Goal: Task Accomplishment & Management: Manage account settings

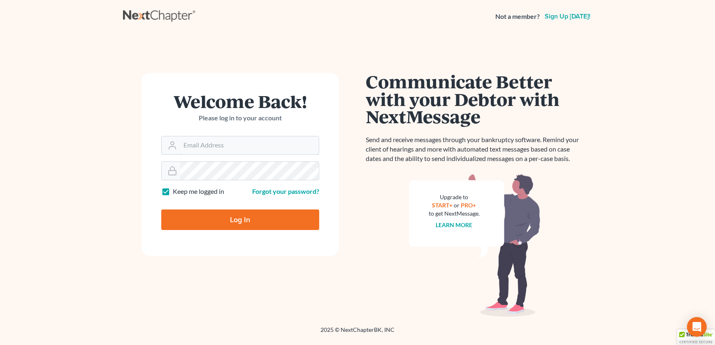
type input "admin@thekcbk.com"
click at [234, 224] on input "Log In" at bounding box center [240, 220] width 158 height 21
type input "Thinking..."
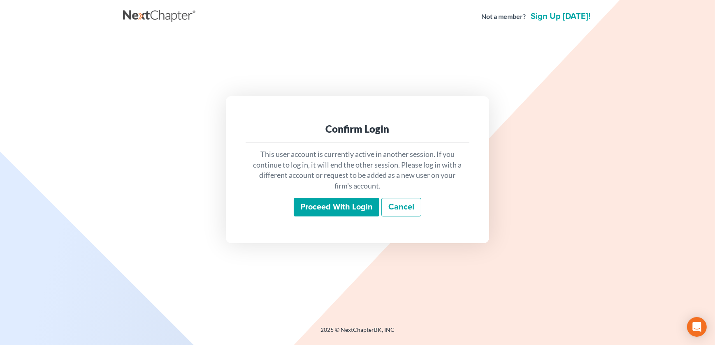
click at [321, 208] on input "Proceed with login" at bounding box center [337, 207] width 86 height 19
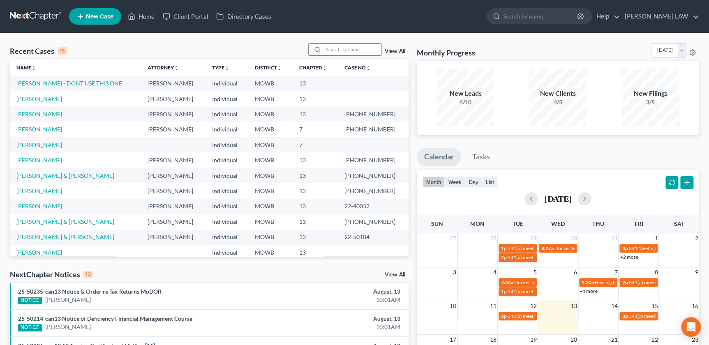
click at [337, 46] on input "search" at bounding box center [353, 50] width 58 height 12
type input "[PERSON_NAME]"
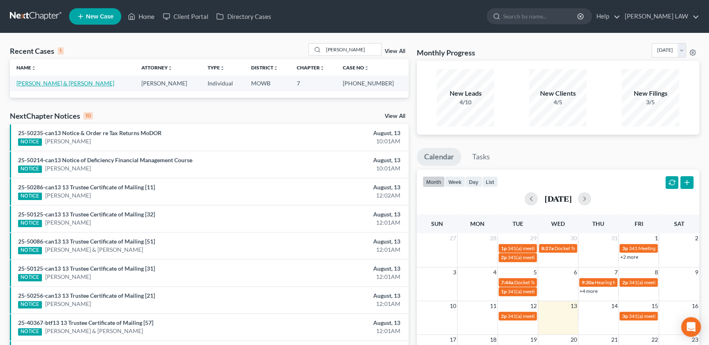
click at [56, 84] on link "[PERSON_NAME] & [PERSON_NAME]" at bounding box center [65, 83] width 98 height 7
select select "3"
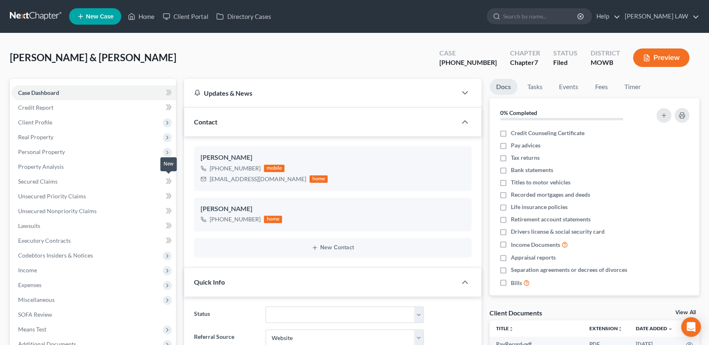
scroll to position [25, 0]
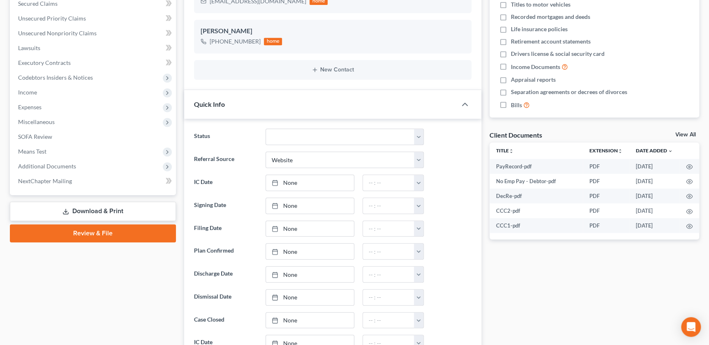
scroll to position [179, 0]
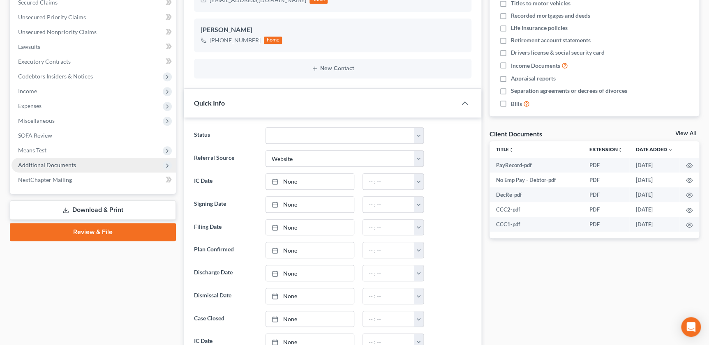
click at [62, 168] on span "Additional Documents" at bounding box center [94, 165] width 164 height 15
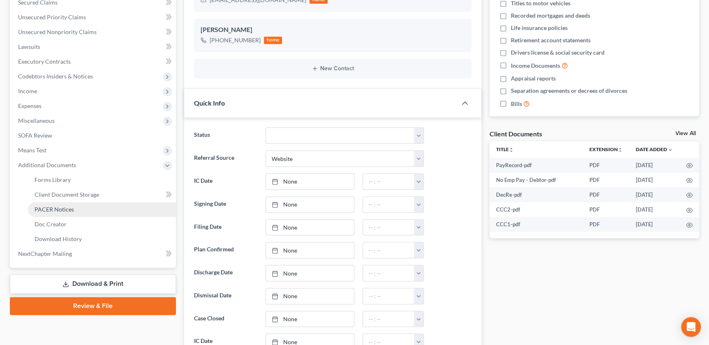
click at [74, 211] on link "PACER Notices" at bounding box center [102, 209] width 148 height 15
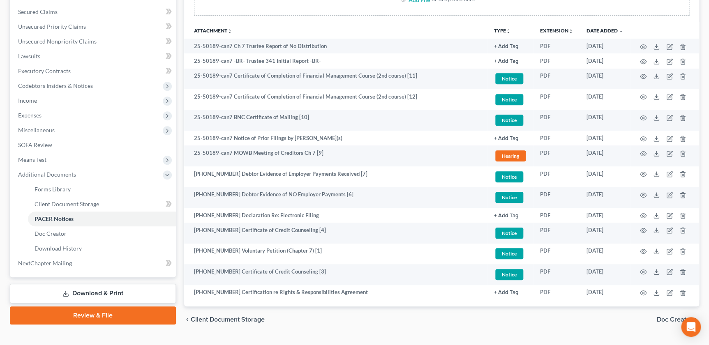
scroll to position [169, 0]
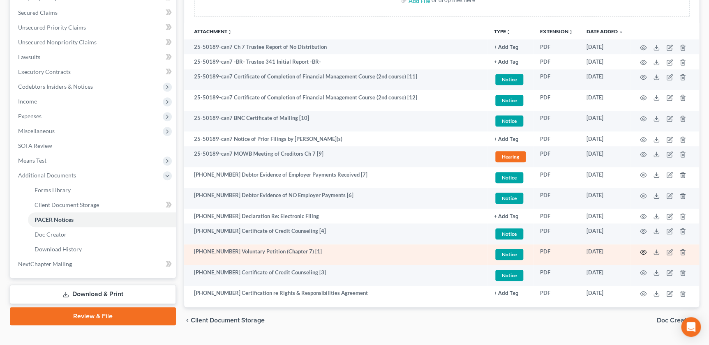
click at [641, 250] on icon "button" at bounding box center [643, 252] width 7 height 7
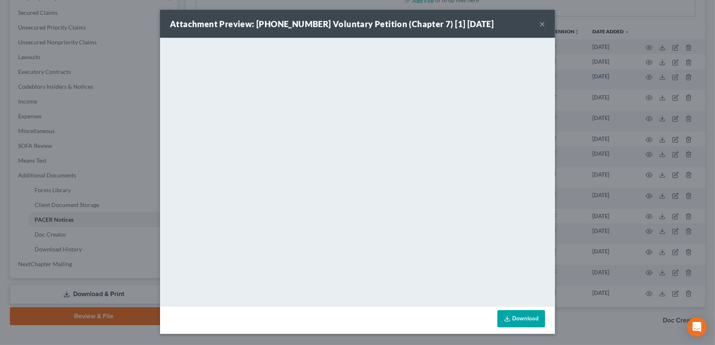
click at [538, 24] on div "Attachment Preview: [PHONE_NUMBER] Voluntary Petition (Chapter 7) [1] [DATE] ×" at bounding box center [357, 24] width 395 height 28
click at [542, 24] on button "×" at bounding box center [542, 24] width 6 height 10
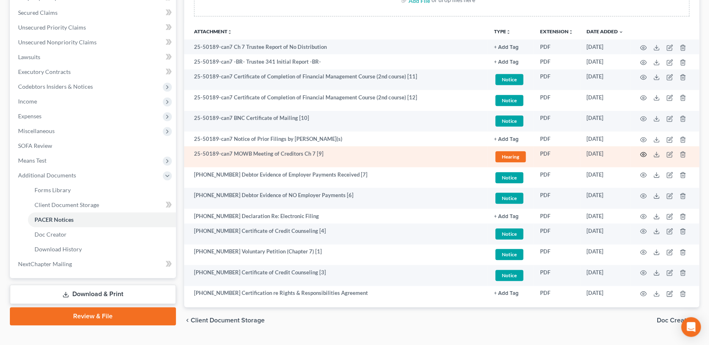
click at [644, 154] on circle "button" at bounding box center [644, 155] width 2 height 2
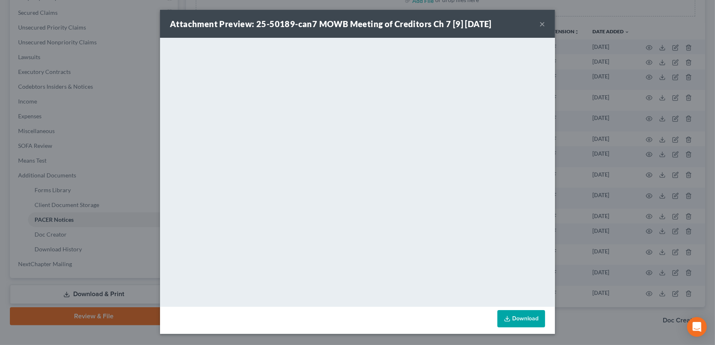
click at [543, 25] on button "×" at bounding box center [542, 24] width 6 height 10
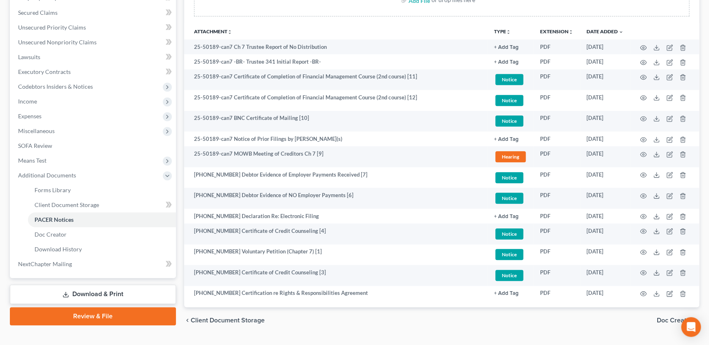
click at [431, 304] on div "Add File or drop files here Attachment unfold_more expand_more expand_less TYPE…" at bounding box center [441, 146] width 515 height 324
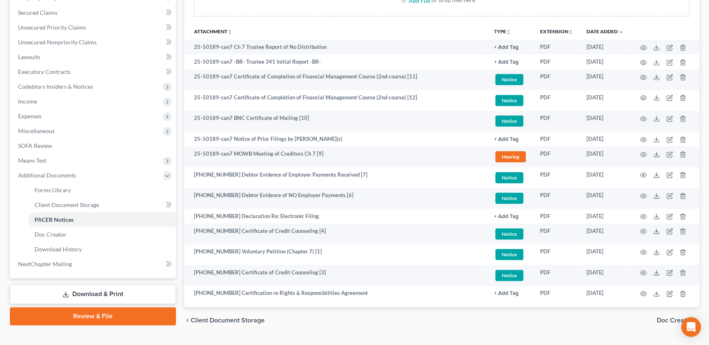
click at [431, 304] on div "Add File or drop files here Attachment unfold_more expand_more expand_less TYPE…" at bounding box center [441, 146] width 515 height 324
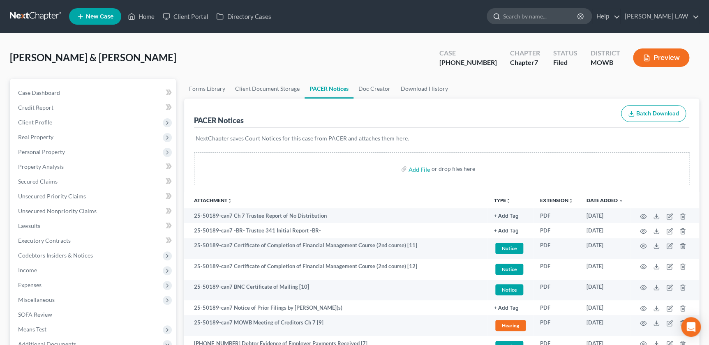
click at [571, 17] on input "search" at bounding box center [540, 16] width 75 height 15
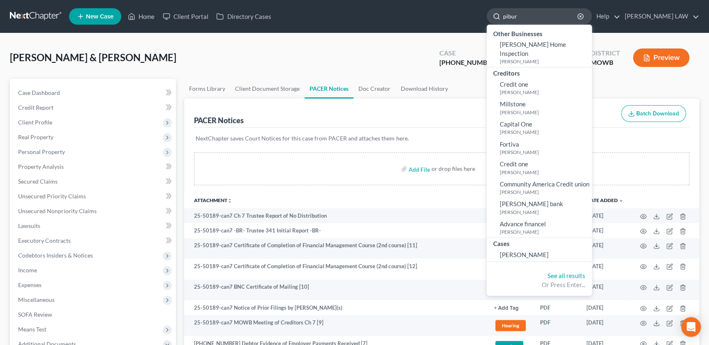
type input "[PERSON_NAME]"
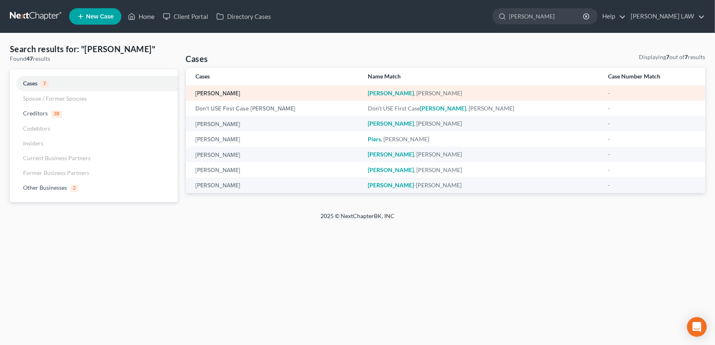
click at [207, 91] on link "[PERSON_NAME]" at bounding box center [218, 94] width 45 height 6
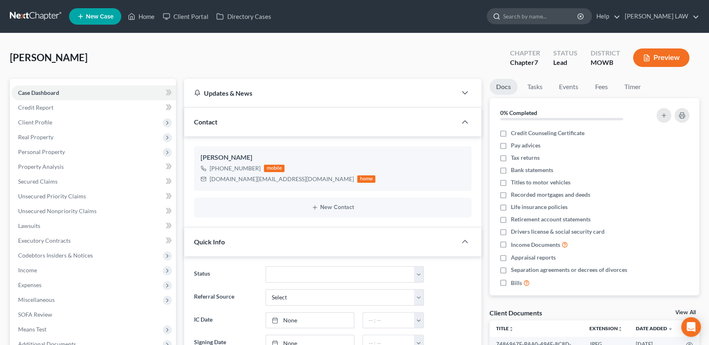
click at [559, 16] on input "search" at bounding box center [540, 16] width 75 height 15
type input "[PERSON_NAME]"
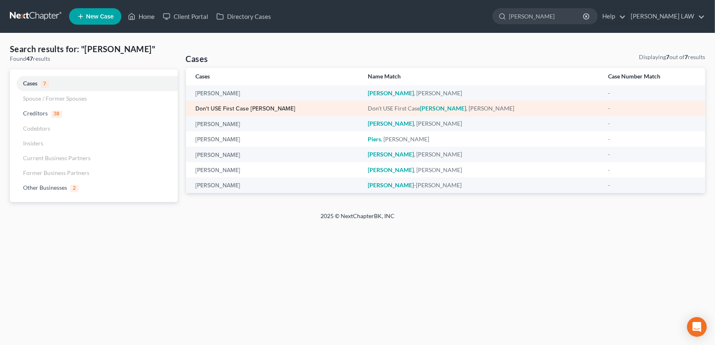
click at [260, 108] on link "Don't USE First Case [PERSON_NAME]" at bounding box center [246, 109] width 100 height 6
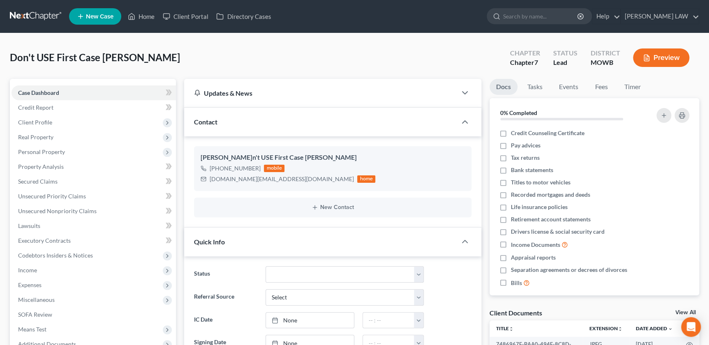
scroll to position [286, 0]
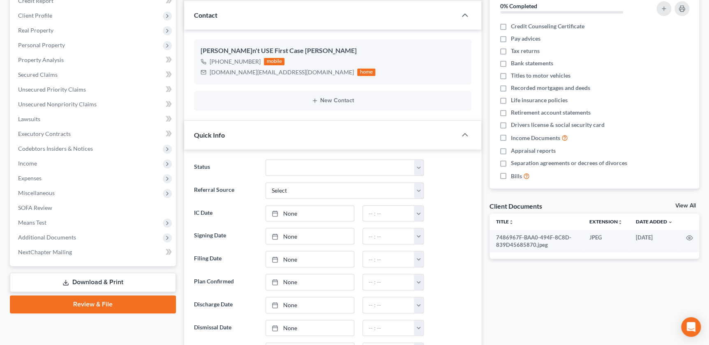
scroll to position [104, 0]
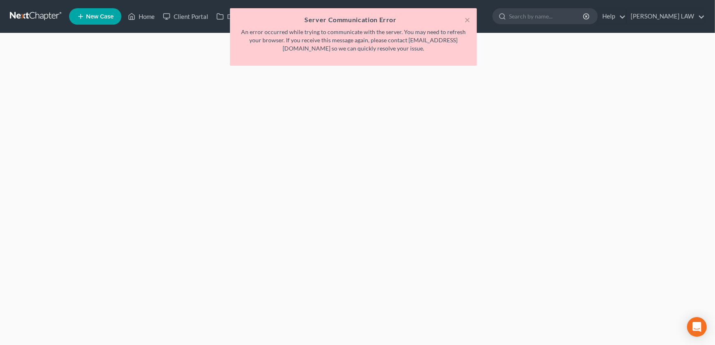
click at [470, 23] on div "× Server Communication Error An error occurred while trying to communicate with…" at bounding box center [353, 37] width 247 height 58
click at [466, 21] on button "×" at bounding box center [467, 20] width 6 height 10
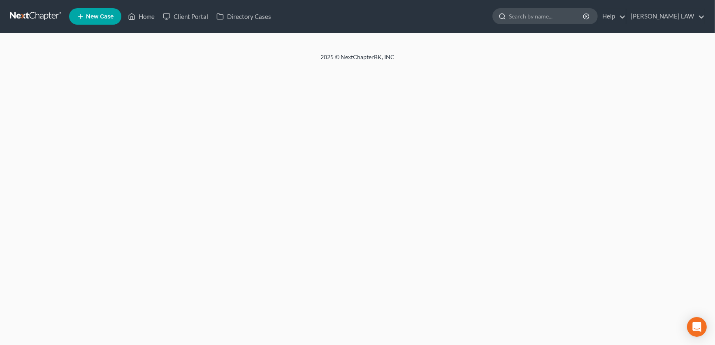
click at [553, 21] on input "search" at bounding box center [546, 16] width 75 height 15
type input "[PERSON_NAME]"
click at [582, 14] on input "[PERSON_NAME]" at bounding box center [546, 16] width 75 height 15
click at [141, 12] on link "Home" at bounding box center [141, 16] width 35 height 15
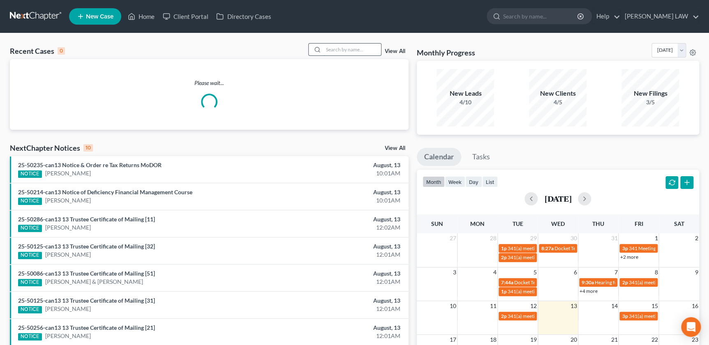
click at [342, 48] on input "search" at bounding box center [353, 50] width 58 height 12
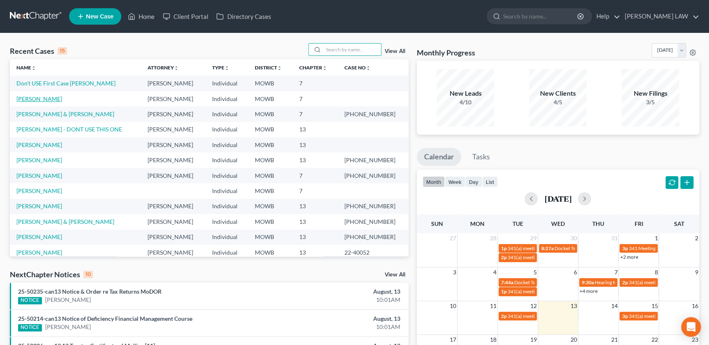
click at [42, 97] on link "[PERSON_NAME]" at bounding box center [39, 98] width 46 height 7
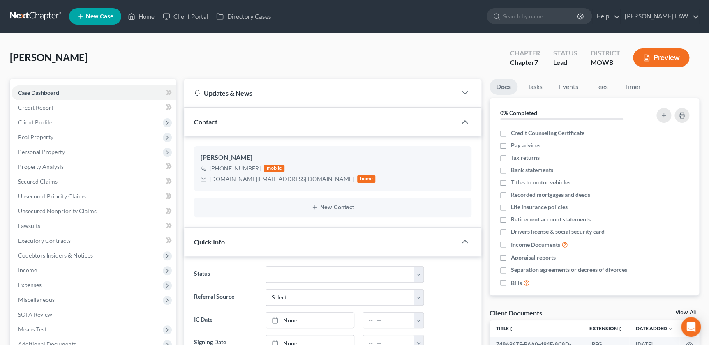
scroll to position [286, 0]
click at [449, 185] on icon "button" at bounding box center [452, 184] width 7 height 7
select select "0"
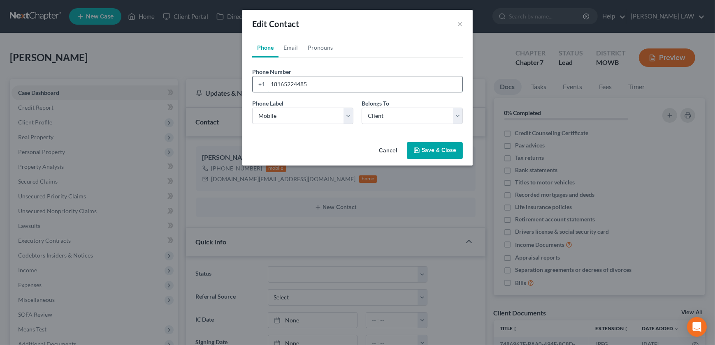
click at [349, 90] on input "18165224485" at bounding box center [365, 84] width 194 height 16
drag, startPoint x: 348, startPoint y: 90, endPoint x: 234, endPoint y: 87, distance: 114.3
click at [234, 87] on div "Edit Contact × Phone Email Pronouns Phone Number * +1 18165224485 Ext. Phone La…" at bounding box center [357, 172] width 715 height 345
type input "6608909452"
click at [284, 45] on link "Email" at bounding box center [290, 48] width 24 height 20
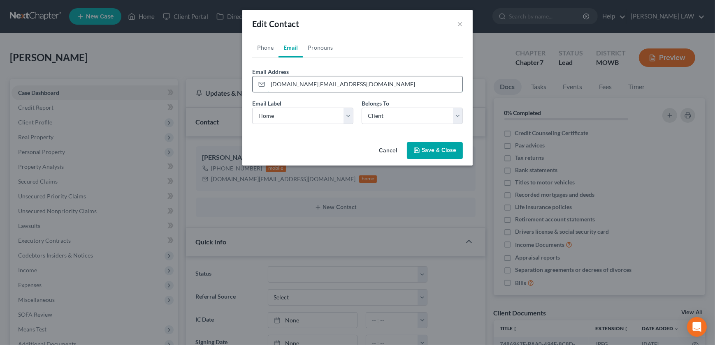
click at [335, 89] on input "[DOMAIN_NAME][EMAIL_ADDRESS][DOMAIN_NAME]" at bounding box center [365, 84] width 194 height 16
type input "pib65.jp@outlook.com"
click at [425, 149] on button "Save & Close" at bounding box center [435, 150] width 56 height 17
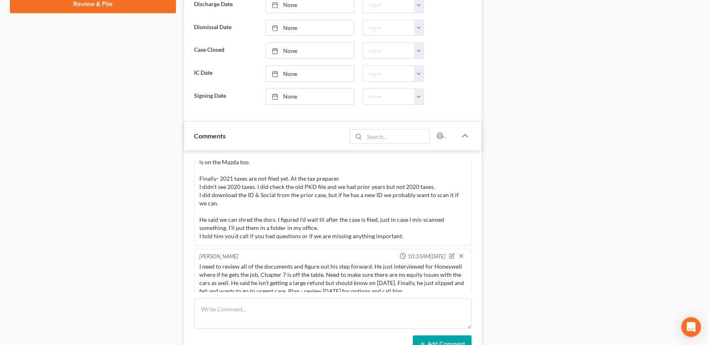
scroll to position [284, 0]
click at [472, 207] on div "Susan Mann 10:33AM, 01/09/2024 Prior client wants to refile? He called about wh…" at bounding box center [332, 256] width 297 height 213
click at [258, 125] on div "Comments" at bounding box center [265, 136] width 162 height 28
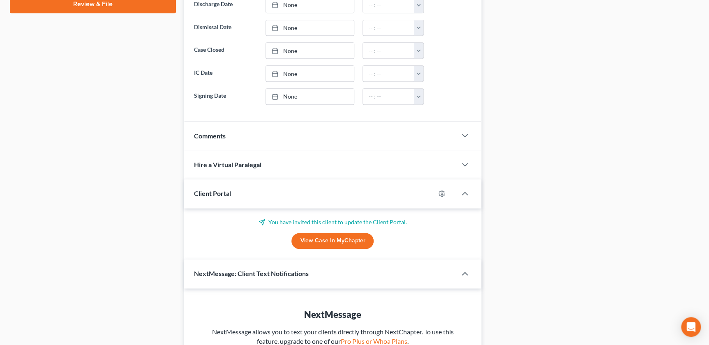
scroll to position [0, 0]
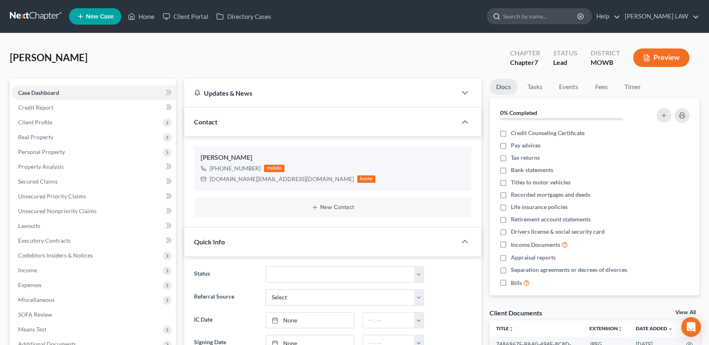
click at [540, 14] on input "search" at bounding box center [540, 16] width 75 height 15
type input "dick"
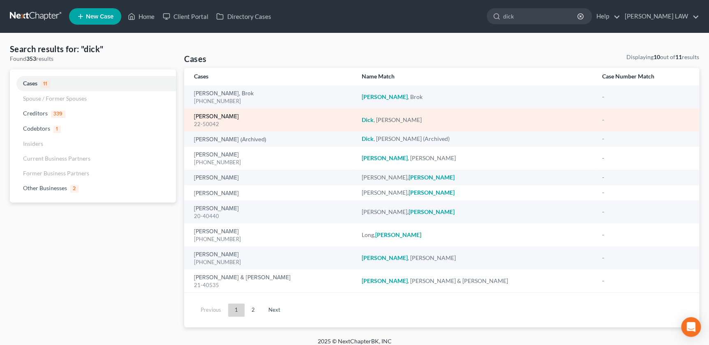
click at [210, 115] on link "Dick, Lynn" at bounding box center [216, 117] width 45 height 6
select select "2"
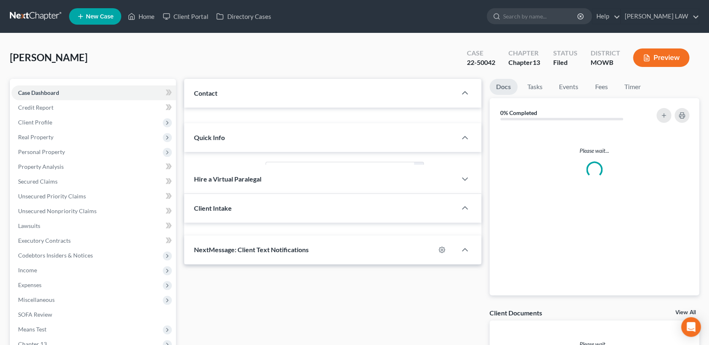
click at [210, 107] on div "Contact" at bounding box center [320, 93] width 272 height 28
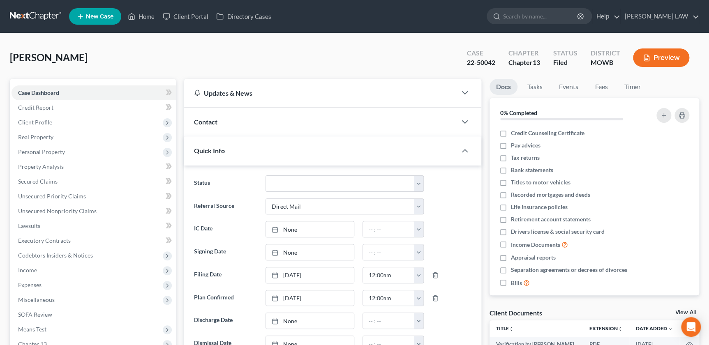
click at [211, 120] on span "Contact" at bounding box center [205, 122] width 23 height 8
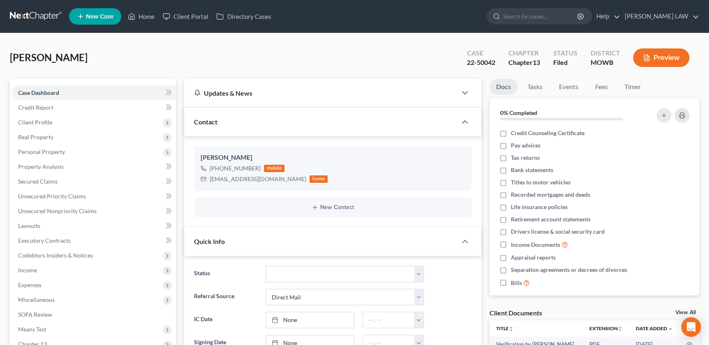
scroll to position [384, 0]
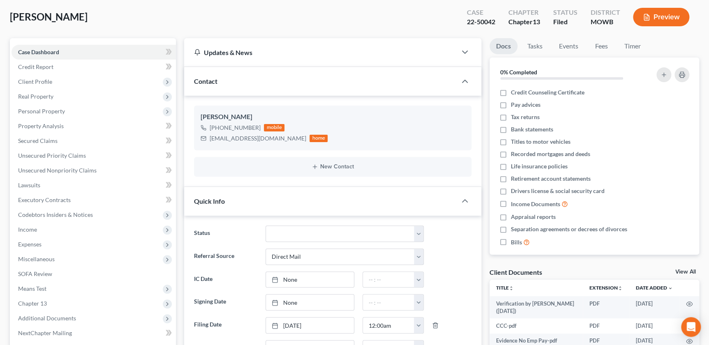
scroll to position [45, 0]
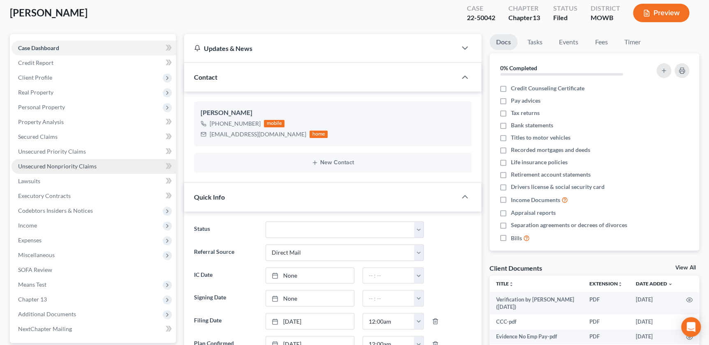
click at [60, 167] on span "Unsecured Nonpriority Claims" at bounding box center [57, 166] width 79 height 7
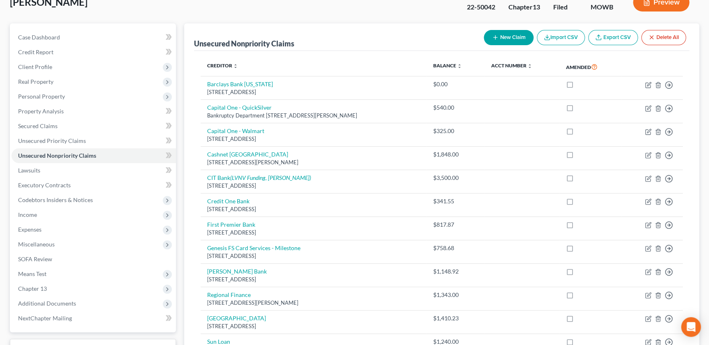
scroll to position [16, 0]
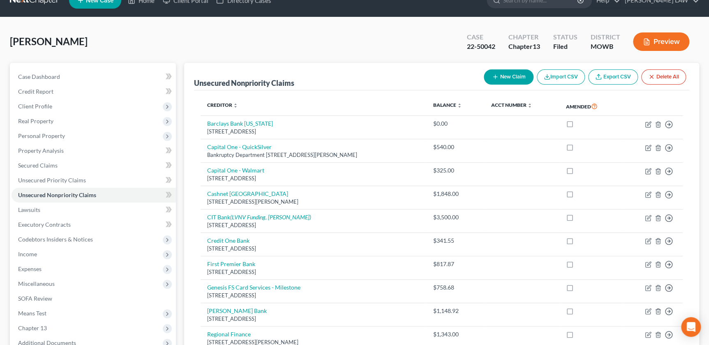
click at [279, 53] on div "Dick, Lynn Upgraded Case 22-50042 Chapter Chapter 13 Status Filed District MOWB…" at bounding box center [354, 45] width 689 height 36
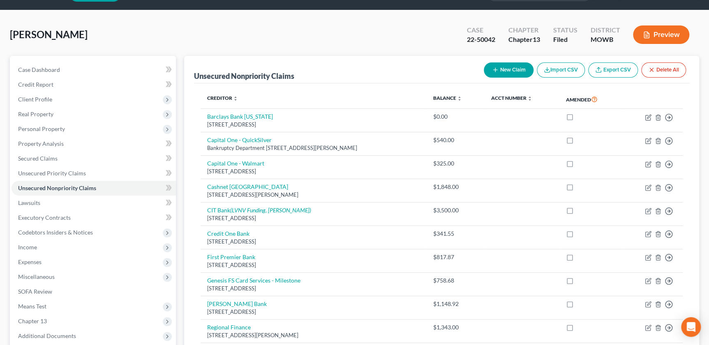
scroll to position [20, 0]
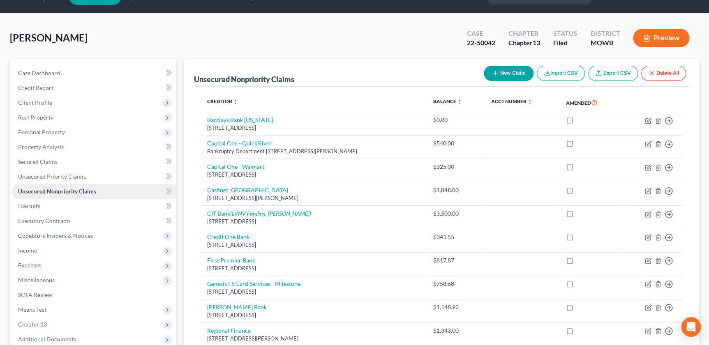
click at [68, 189] on span "Unsecured Nonpriority Claims" at bounding box center [57, 191] width 78 height 7
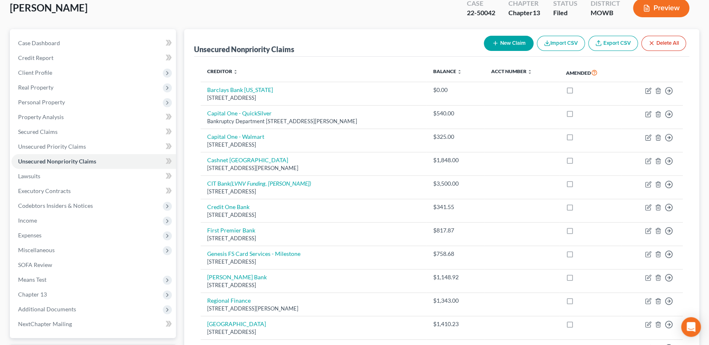
scroll to position [49, 0]
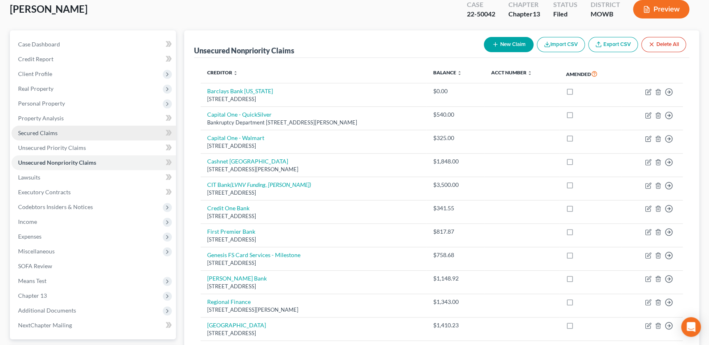
click at [45, 133] on span "Secured Claims" at bounding box center [37, 133] width 39 height 7
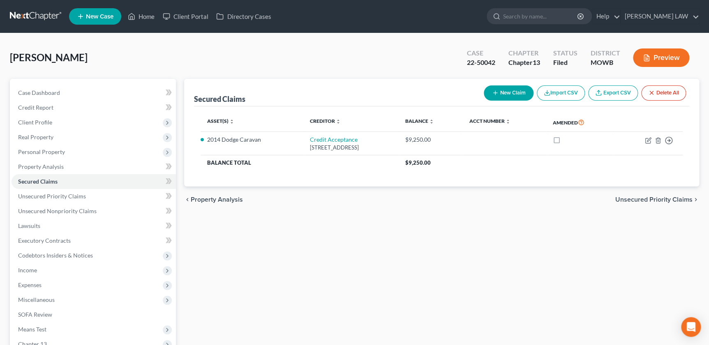
click at [184, 250] on div "Secured Claims New Claim Import CSV Export CSV Delete All Asset(s) expand_more …" at bounding box center [441, 257] width 523 height 356
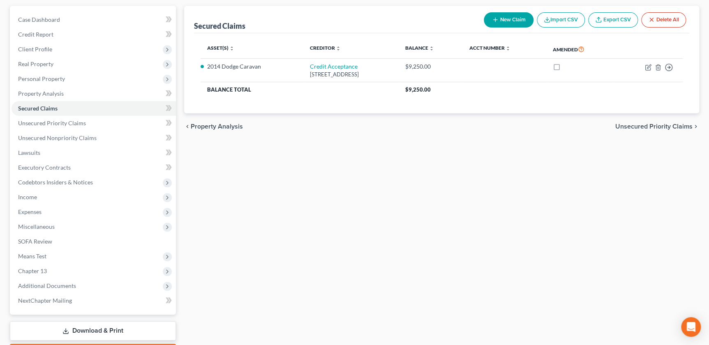
scroll to position [74, 0]
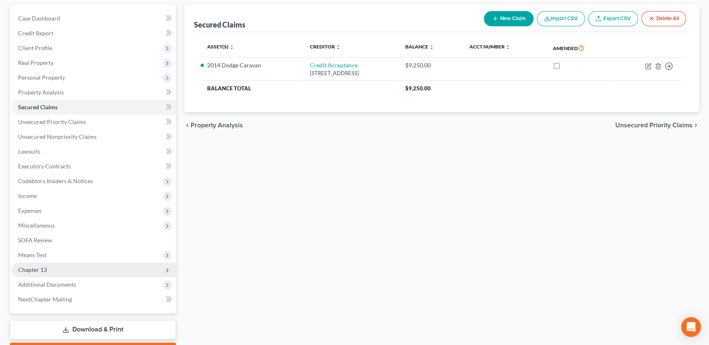
click at [39, 271] on span "Chapter 13" at bounding box center [32, 269] width 29 height 7
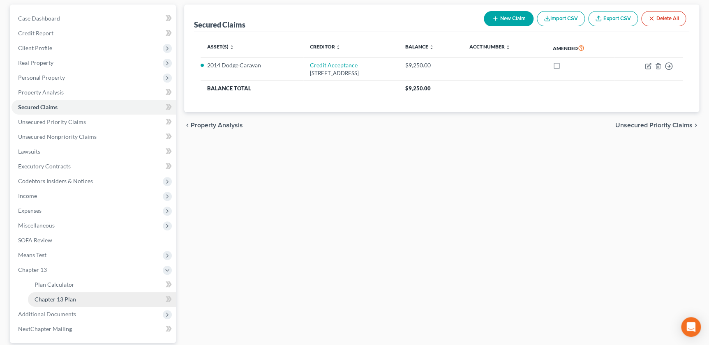
click at [68, 297] on span "Chapter 13 Plan" at bounding box center [56, 299] width 42 height 7
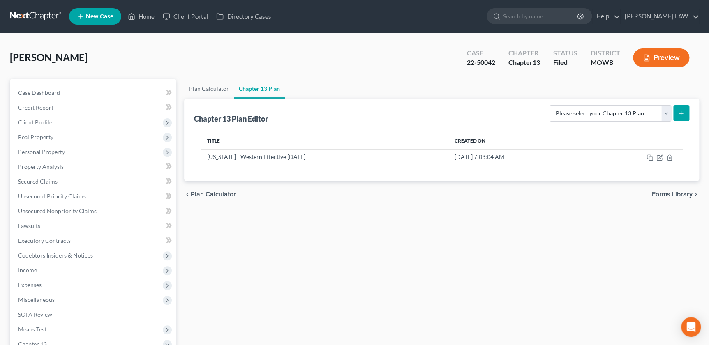
click at [270, 298] on div "Plan Calculator Chapter 13 Plan Chapter 13 Plan Editor Please select your Chapt…" at bounding box center [441, 272] width 523 height 386
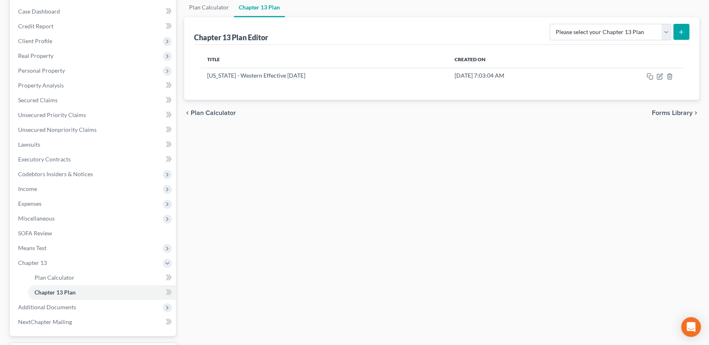
scroll to position [149, 0]
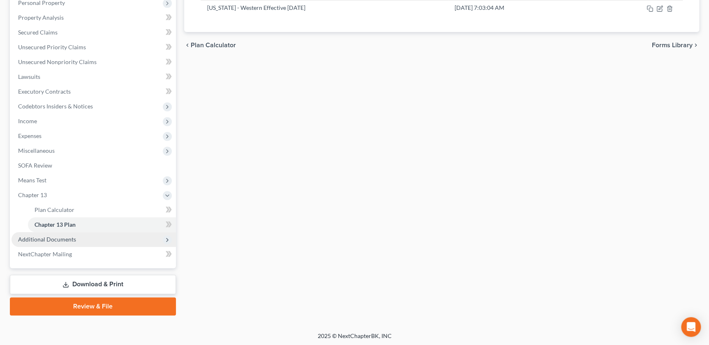
click at [53, 236] on span "Additional Documents" at bounding box center [47, 239] width 58 height 7
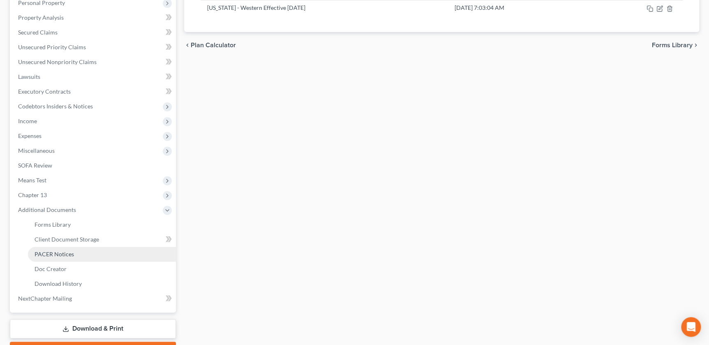
click at [71, 259] on link "PACER Notices" at bounding box center [102, 254] width 148 height 15
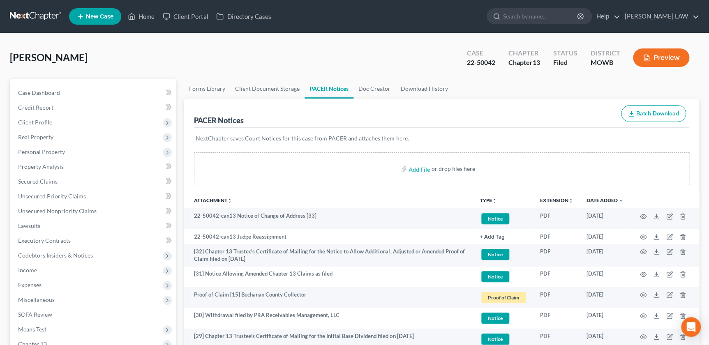
click at [477, 117] on div "PACER Notices Batch Download" at bounding box center [441, 114] width 495 height 30
click at [544, 22] on input "search" at bounding box center [540, 16] width 75 height 15
click at [544, 22] on input "da" at bounding box center [540, 16] width 75 height 15
type input "davis"
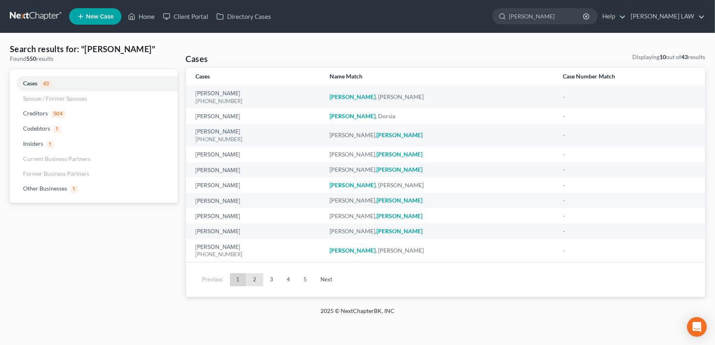
click at [257, 274] on link "2" at bounding box center [255, 279] width 16 height 13
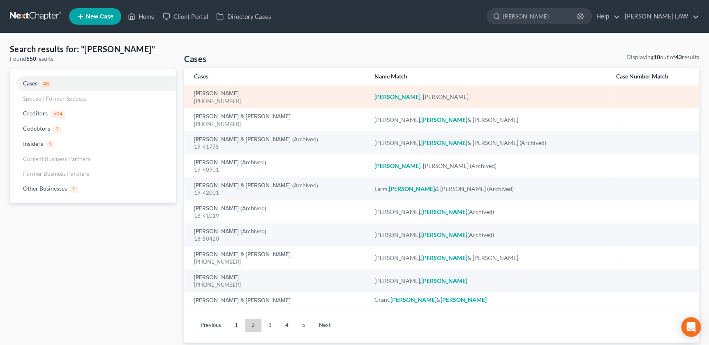
click at [226, 99] on div "[PHONE_NUMBER]" at bounding box center [277, 101] width 167 height 8
click at [221, 94] on link "[PERSON_NAME]" at bounding box center [216, 94] width 45 height 6
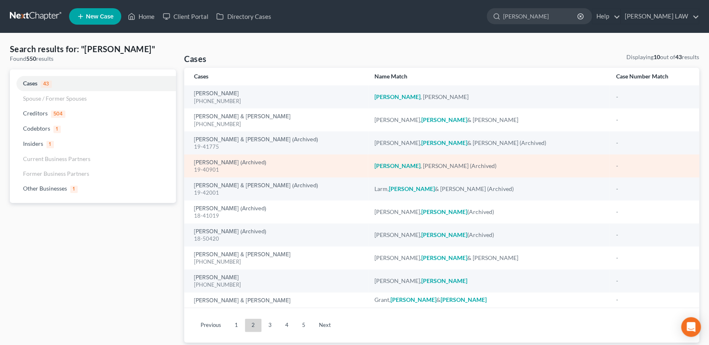
select select "2"
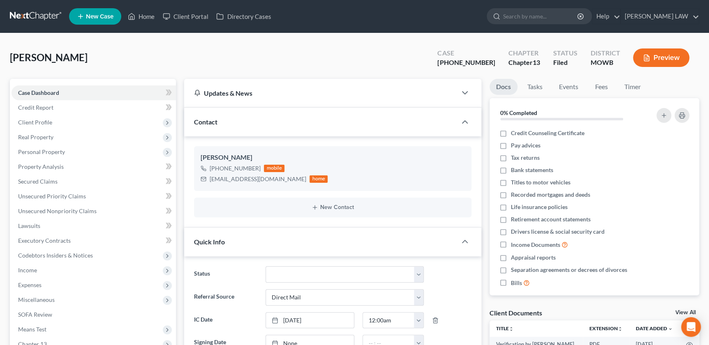
scroll to position [16, 0]
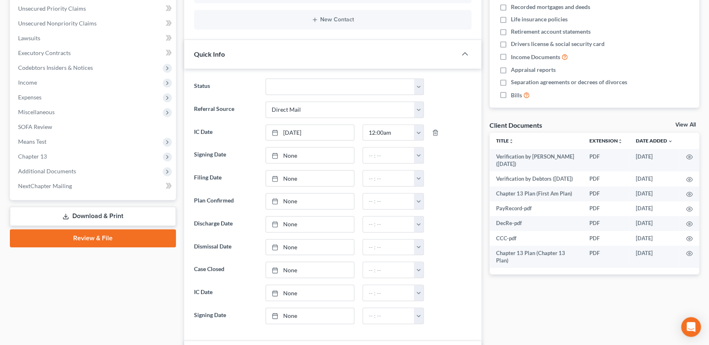
scroll to position [194, 0]
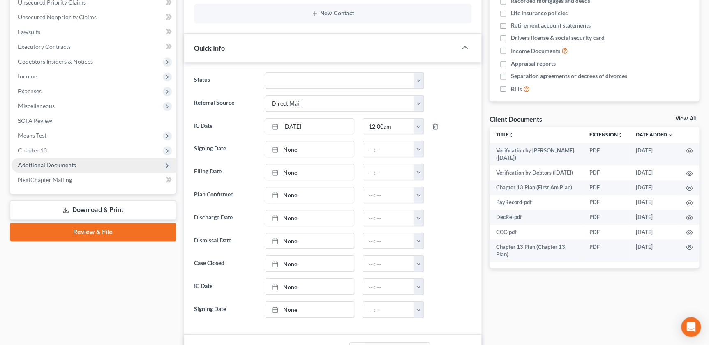
click at [95, 169] on span "Additional Documents" at bounding box center [94, 165] width 164 height 15
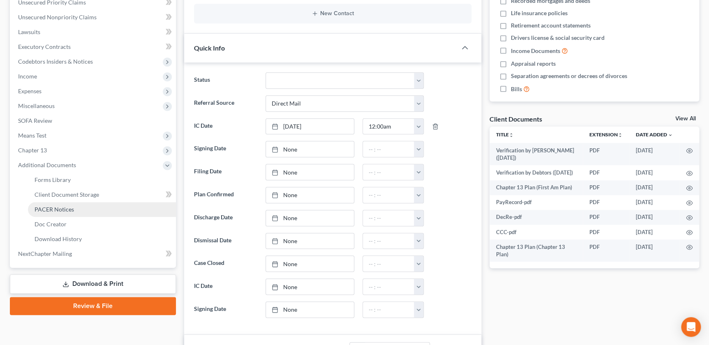
click at [92, 206] on link "PACER Notices" at bounding box center [102, 209] width 148 height 15
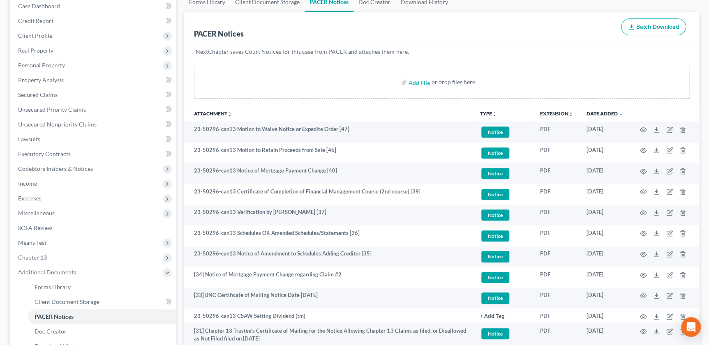
scroll to position [149, 0]
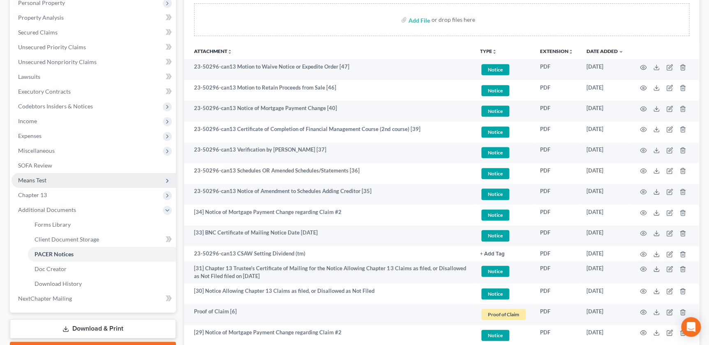
click at [54, 179] on span "Means Test" at bounding box center [94, 180] width 164 height 15
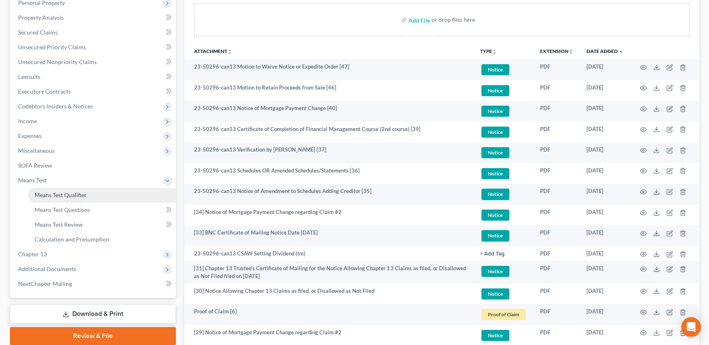
click at [56, 192] on span "Means Test Qualifier" at bounding box center [61, 195] width 52 height 7
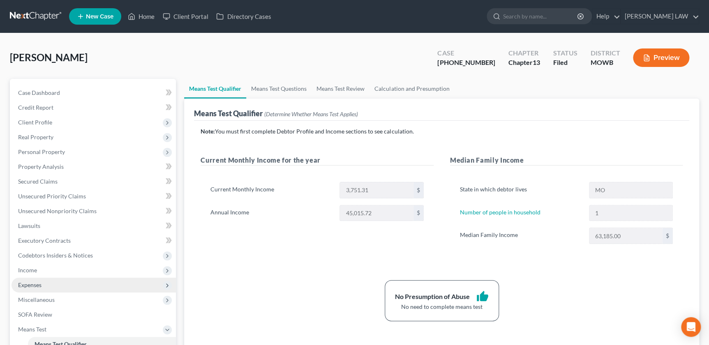
click at [48, 279] on span "Expenses" at bounding box center [94, 285] width 164 height 15
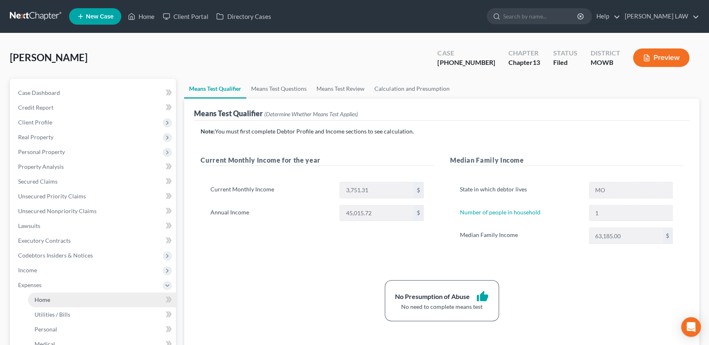
click at [64, 302] on link "Home" at bounding box center [102, 300] width 148 height 15
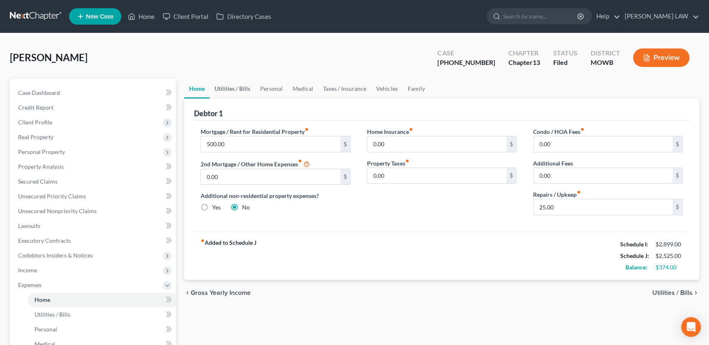
click at [240, 89] on link "Utilities / Bills" at bounding box center [233, 89] width 46 height 20
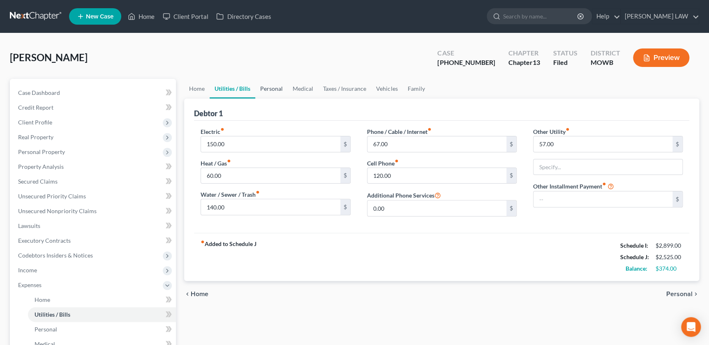
click at [267, 88] on link "Personal" at bounding box center [271, 89] width 32 height 20
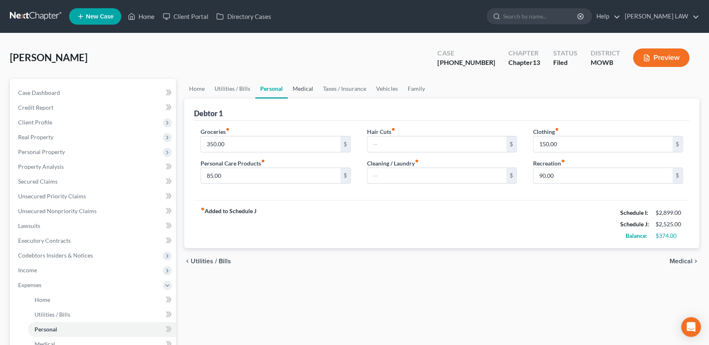
click at [302, 87] on link "Medical" at bounding box center [303, 89] width 30 height 20
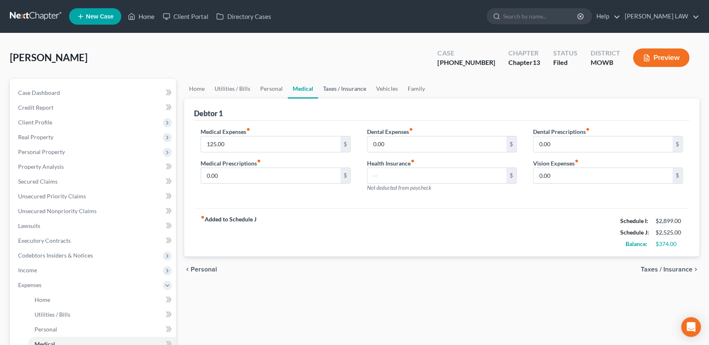
click at [336, 89] on link "Taxes / Insurance" at bounding box center [344, 89] width 53 height 20
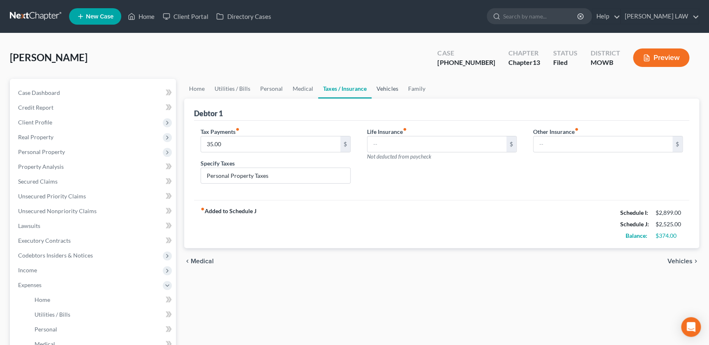
click at [394, 89] on link "Vehicles" at bounding box center [387, 89] width 31 height 20
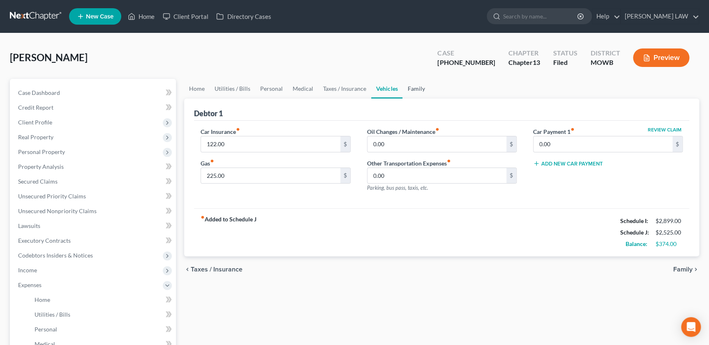
click at [420, 93] on link "Family" at bounding box center [415, 89] width 27 height 20
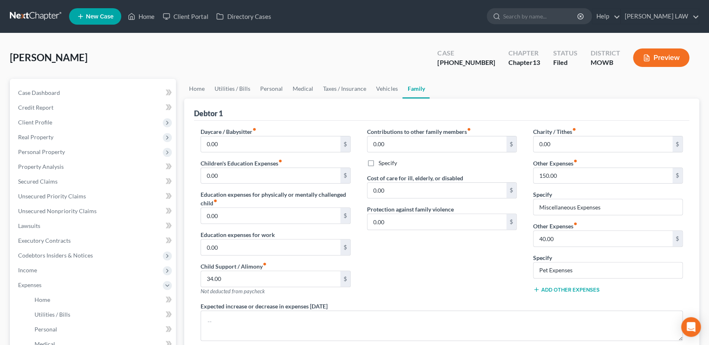
click at [183, 67] on div "Davis, Wendy Upgraded Case 23-50296-13 Chapter Chapter 13 Status Filed District…" at bounding box center [354, 61] width 689 height 36
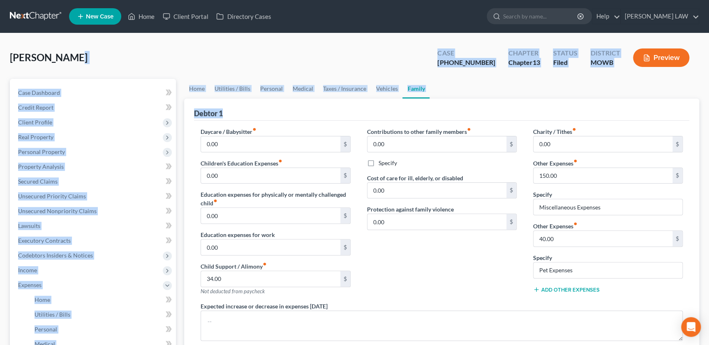
drag, startPoint x: 183, startPoint y: 67, endPoint x: 255, endPoint y: 107, distance: 82.5
click at [255, 107] on div "Davis, Wendy Upgraded Case 23-50296-13 Chapter Chapter 13 Status Filed District…" at bounding box center [354, 294] width 689 height 502
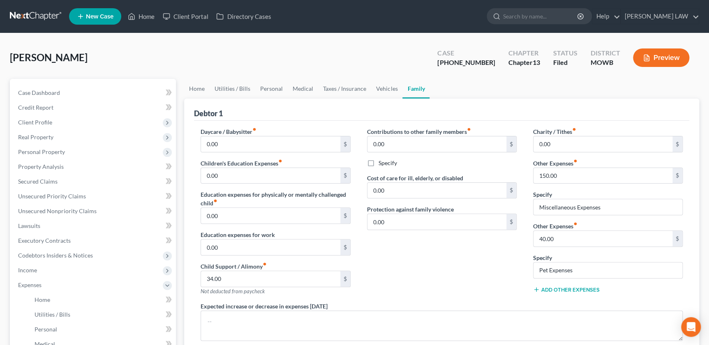
click at [417, 269] on div "Contributions to other family members fiber_manual_record 0.00 $ Specify Cost o…" at bounding box center [442, 214] width 166 height 175
click at [543, 21] on input "search" at bounding box center [540, 16] width 75 height 15
click at [541, 17] on input "search" at bounding box center [540, 16] width 75 height 15
click at [561, 10] on input "search" at bounding box center [540, 16] width 75 height 15
type input "l"
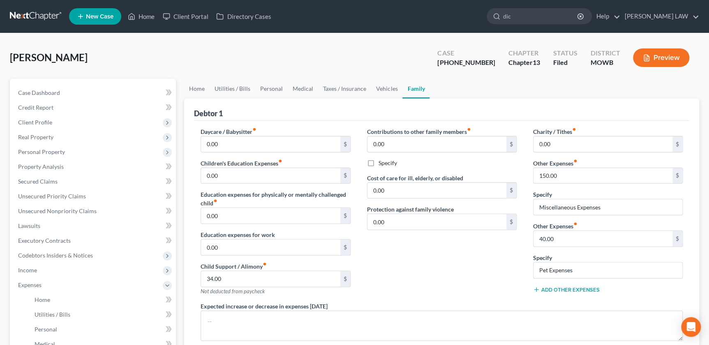
type input "dick"
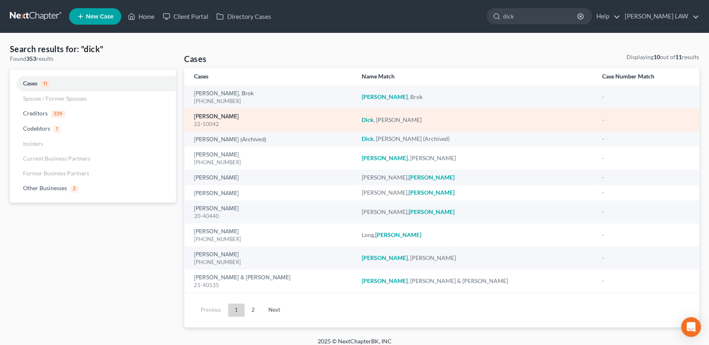
click at [212, 119] on link "Dick, Lynn" at bounding box center [216, 117] width 45 height 6
select select "2"
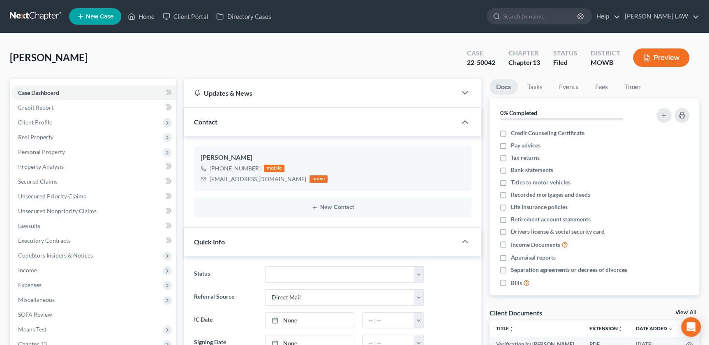
scroll to position [384, 0]
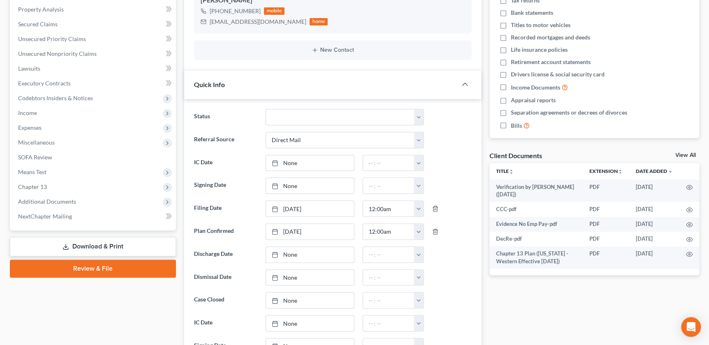
scroll to position [239, 0]
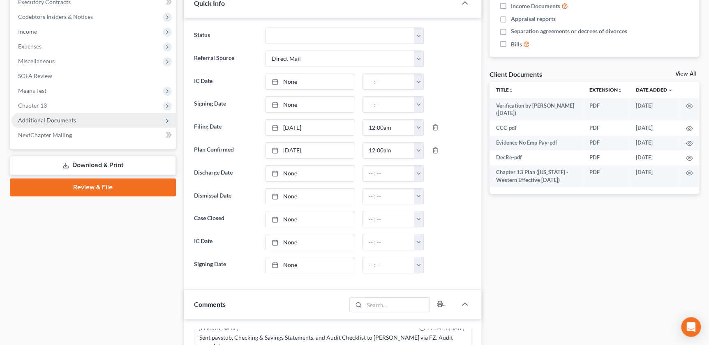
click at [70, 120] on span "Additional Documents" at bounding box center [47, 120] width 58 height 7
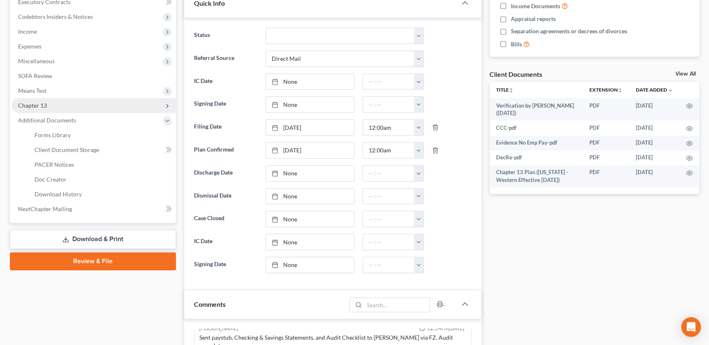
click at [80, 101] on span "Chapter 13" at bounding box center [94, 105] width 164 height 15
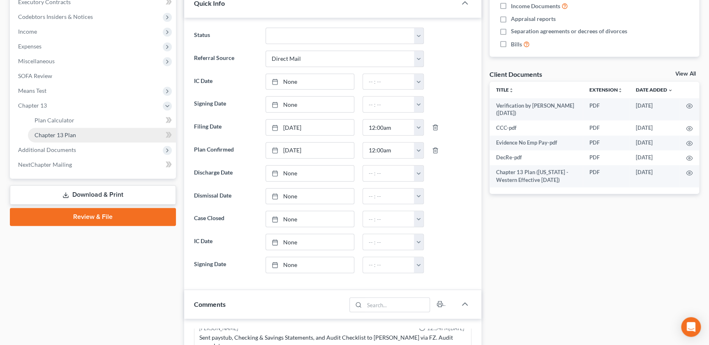
click at [79, 133] on link "Chapter 13 Plan" at bounding box center [102, 135] width 148 height 15
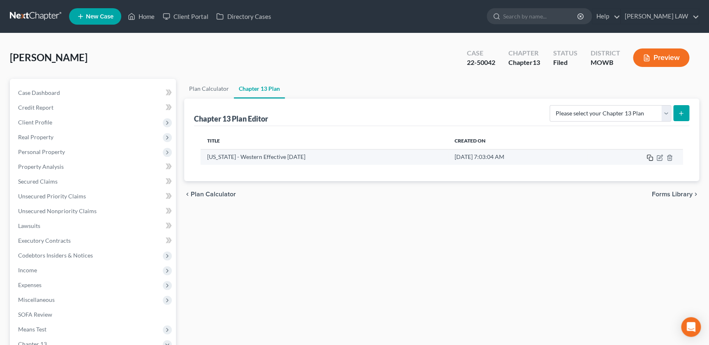
click at [648, 159] on icon "button" at bounding box center [650, 158] width 7 height 7
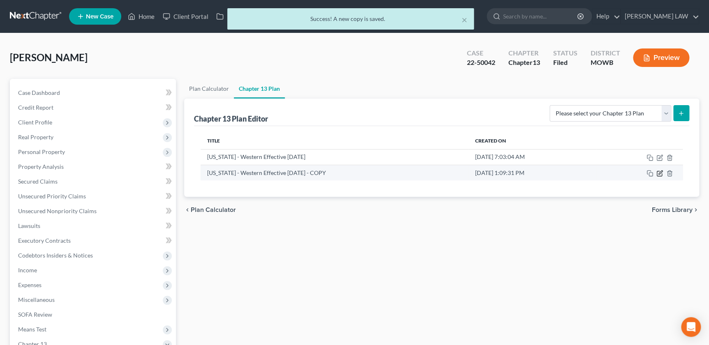
click at [660, 173] on icon "button" at bounding box center [660, 173] width 7 height 7
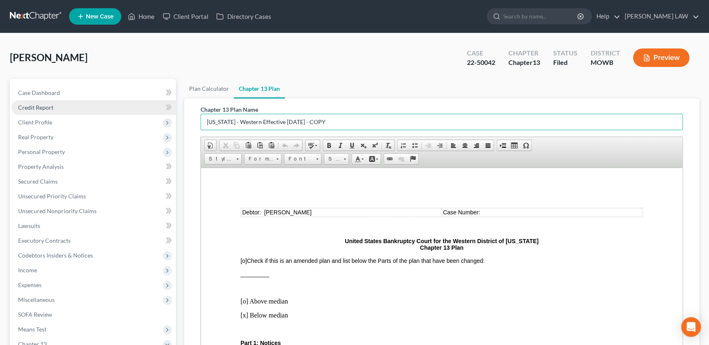
drag, startPoint x: 340, startPoint y: 123, endPoint x: 148, endPoint y: 111, distance: 192.4
click at [148, 111] on div "Petition Navigation Case Dashboard Payments Invoices Payments Payments Credit R…" at bounding box center [355, 272] width 698 height 386
type input "First Am Chapter 13 Plan"
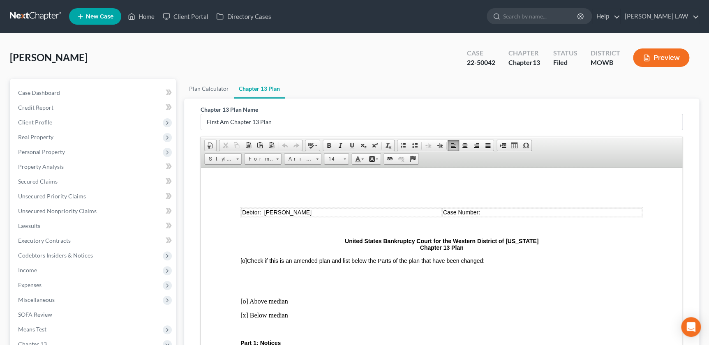
click at [487, 210] on td "Case Number:" at bounding box center [542, 212] width 200 height 8
click at [418, 248] on strong "United States Bankruptcy Court for the Western District of Missouri Chapter 13 …" at bounding box center [442, 244] width 194 height 13
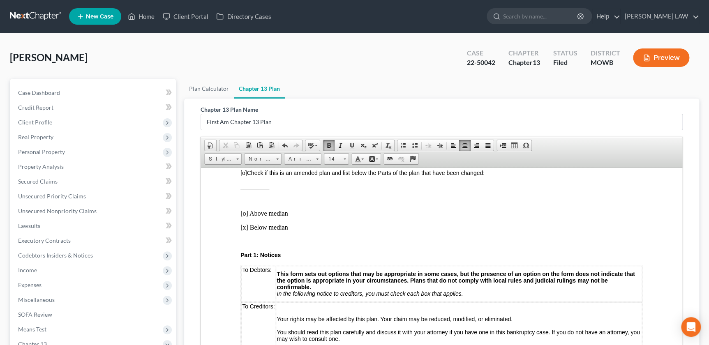
scroll to position [72, 0]
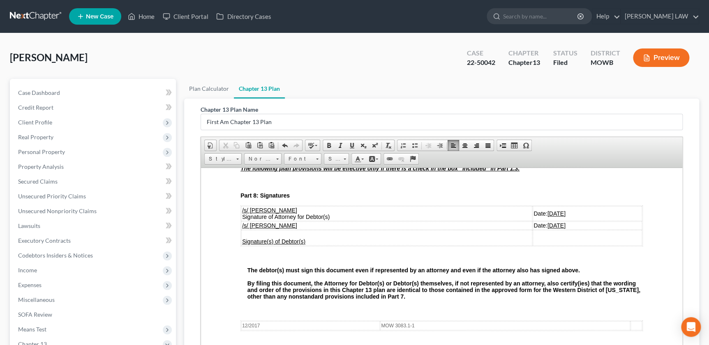
scroll to position [1962, 0]
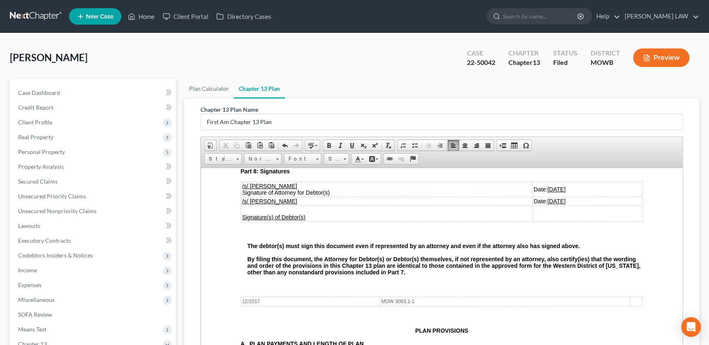
drag, startPoint x: 547, startPoint y: 236, endPoint x: 518, endPoint y: 235, distance: 29.6
click at [534, 204] on span "Date: 02/21/2022" at bounding box center [550, 201] width 32 height 7
click at [558, 197] on td "Date: 02/21/2022" at bounding box center [587, 189] width 109 height 15
click at [534, 204] on span "Date:08/13/2025" at bounding box center [550, 201] width 32 height 7
click at [404, 174] on p "Part 8: Signatures" at bounding box center [442, 171] width 402 height 7
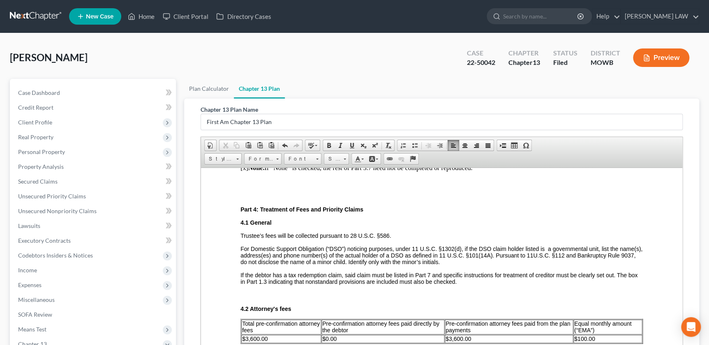
scroll to position [968, 0]
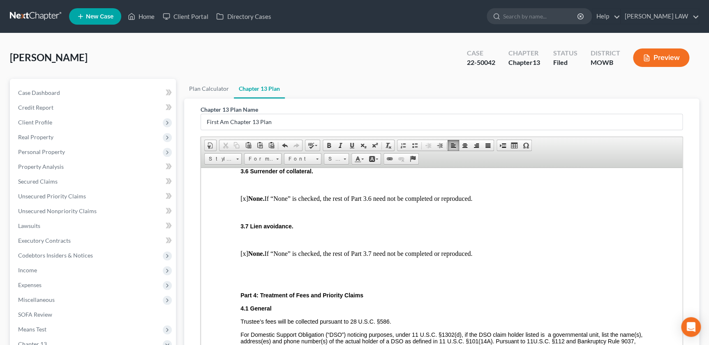
click at [243, 188] on p at bounding box center [442, 184] width 402 height 7
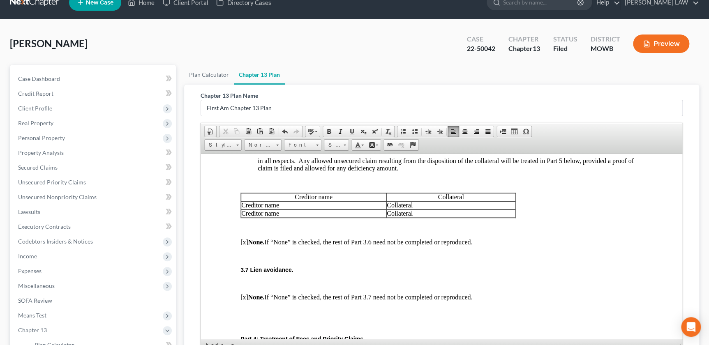
scroll to position [1083, 0]
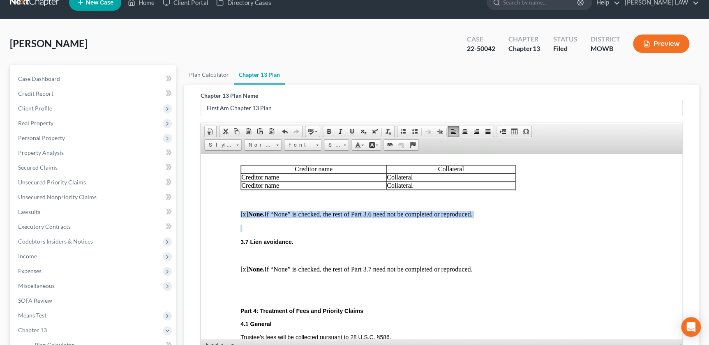
drag, startPoint x: 239, startPoint y: 236, endPoint x: 482, endPoint y: 235, distance: 243.0
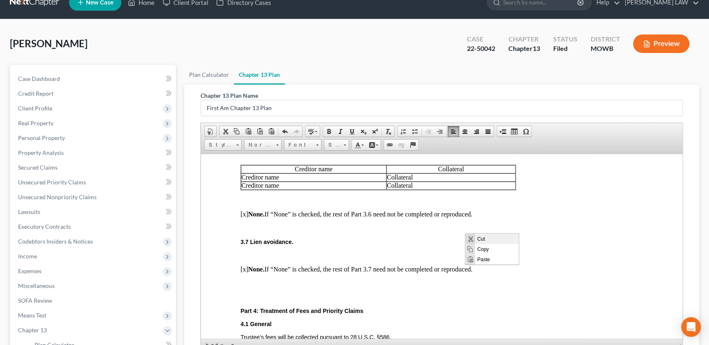
click at [473, 237] on span "Context Menu Options" at bounding box center [470, 239] width 7 height 7
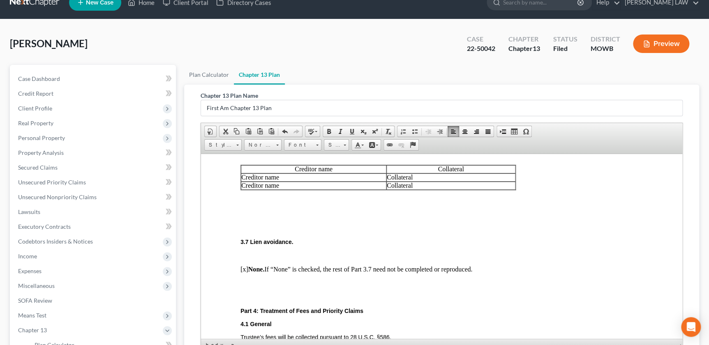
click at [324, 204] on p at bounding box center [442, 200] width 402 height 7
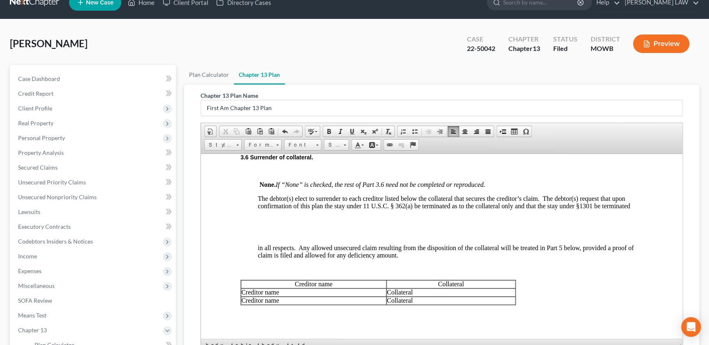
scroll to position [959, 0]
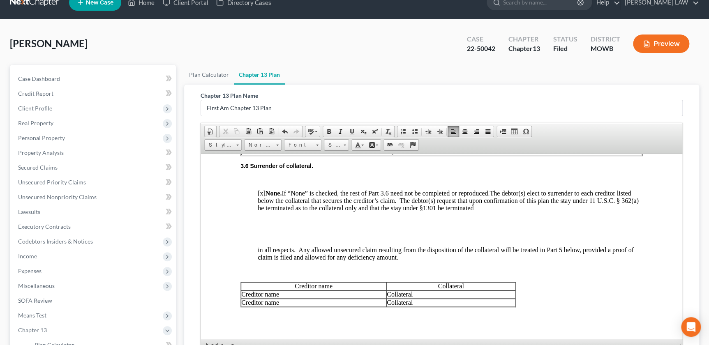
click at [261, 209] on p "[x] None. If “None” is checked, the rest of Part 3.6 need not be completed or r…" at bounding box center [450, 201] width 385 height 22
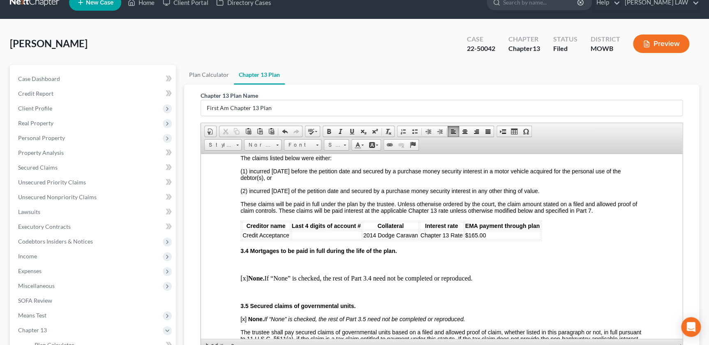
scroll to position [712, 0]
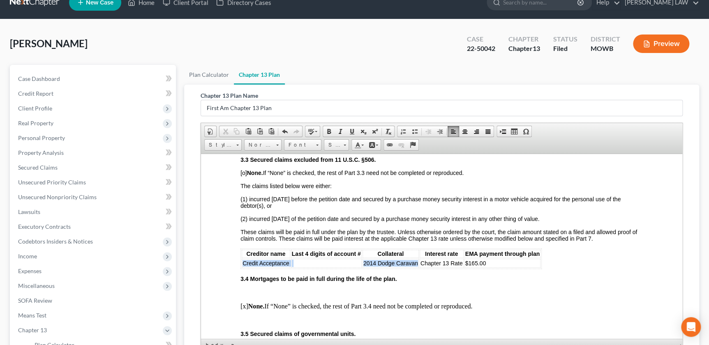
drag, startPoint x: 242, startPoint y: 279, endPoint x: 417, endPoint y: 277, distance: 175.1
click at [417, 268] on tr "Credit Acceptance 2014 Dodge Caravan Chapter 13 Rate $165.00" at bounding box center [391, 263] width 299 height 9
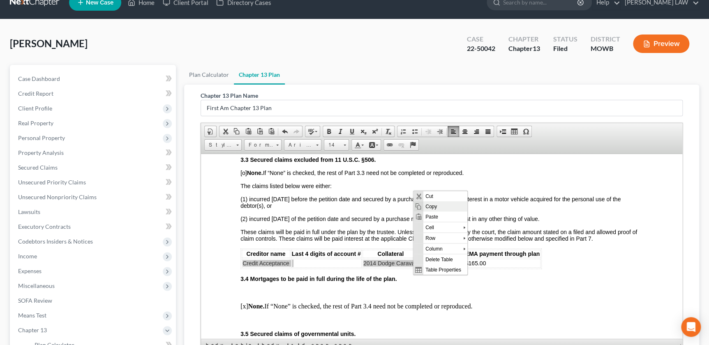
click at [431, 204] on span "Copy" at bounding box center [445, 206] width 44 height 10
copy tr "Credit Acceptance 2014 Dodge Caravan"
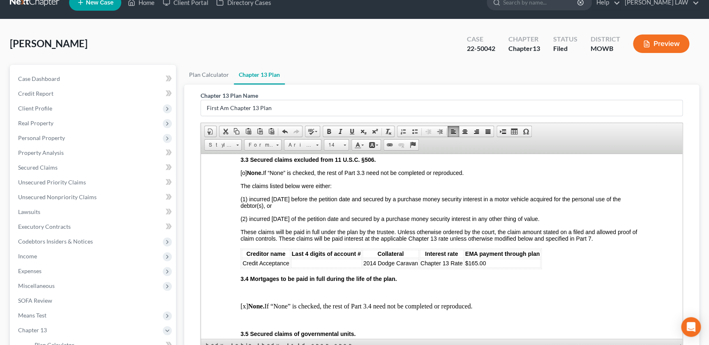
click at [419, 282] on p "3.4 Mortgages to be paid in full during the life of the plan." at bounding box center [442, 278] width 402 height 7
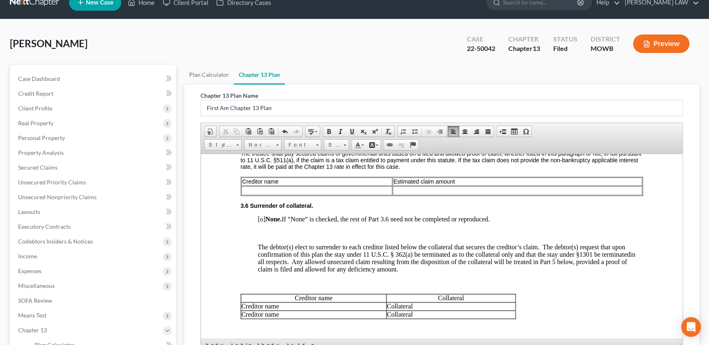
scroll to position [934, 0]
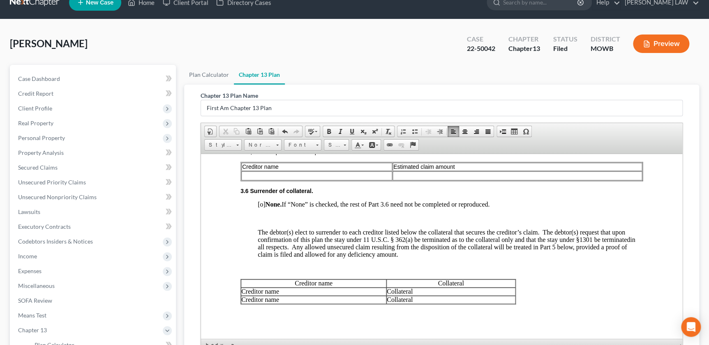
click at [283, 295] on p "Creditor name" at bounding box center [313, 291] width 145 height 7
click at [433, 300] on td "Collateral" at bounding box center [450, 293] width 129 height 12
click at [419, 308] on p "Collateral" at bounding box center [451, 303] width 128 height 7
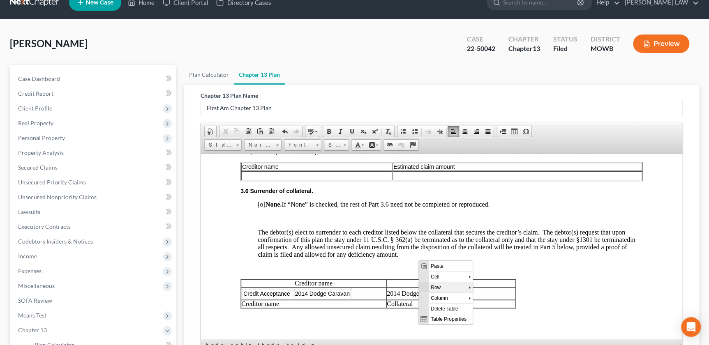
click at [439, 285] on span "Row" at bounding box center [449, 287] width 40 height 10
click at [485, 306] on span "Delete Rows" at bounding box center [507, 308] width 48 height 10
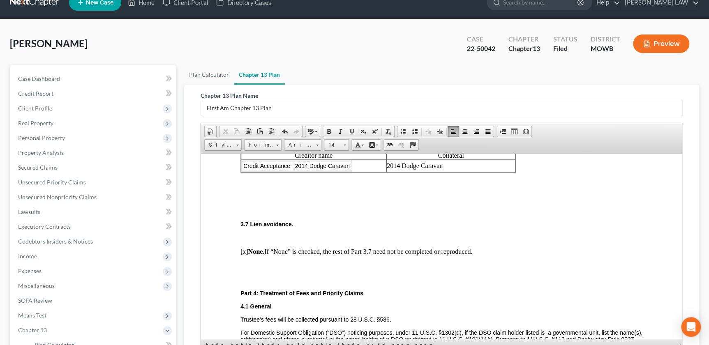
scroll to position [1078, 0]
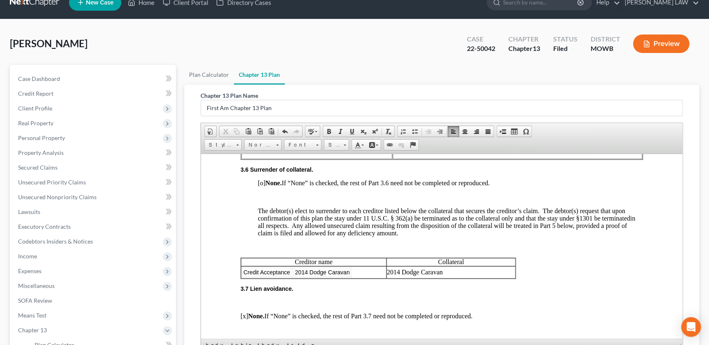
scroll to position [948, 0]
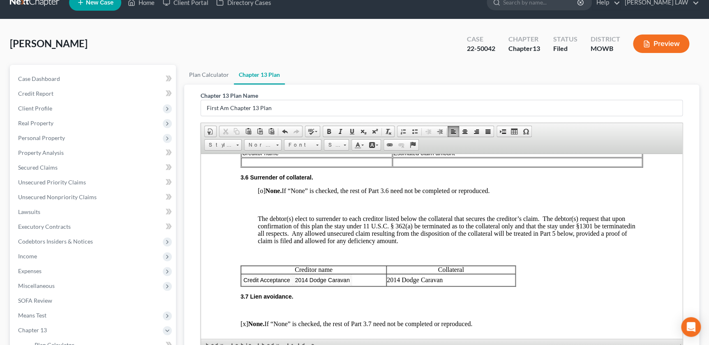
click at [371, 286] on td "Credit Acceptance 2014 Dodge Caravan" at bounding box center [314, 280] width 146 height 12
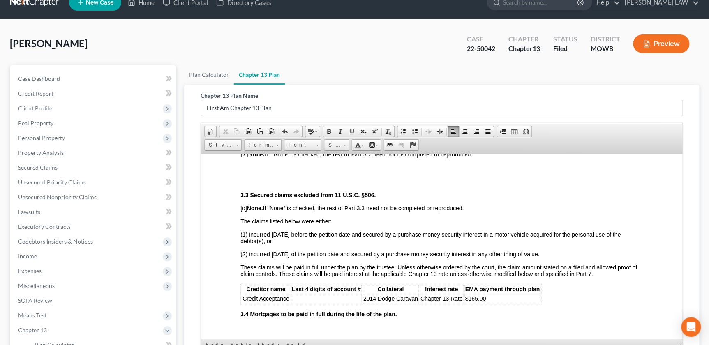
scroll to position [702, 0]
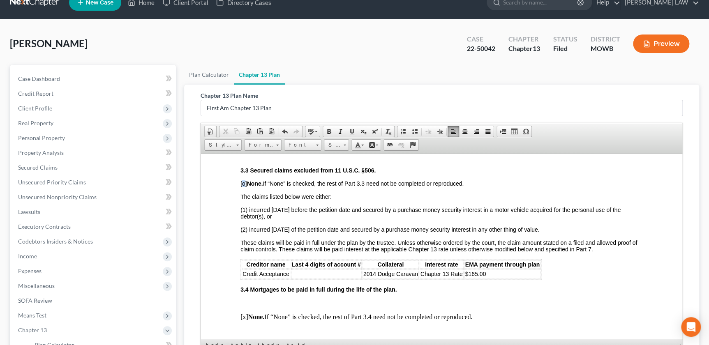
click at [244, 187] on span "[o] None. If “None” is checked, the rest of Part 3.3 need not be completed or r…" at bounding box center [352, 183] width 223 height 7
drag, startPoint x: 242, startPoint y: 288, endPoint x: 485, endPoint y: 286, distance: 242.6
click at [485, 278] on tr "Credit Acceptance 2014 Dodge Caravan Chapter 13 Rate $165.00" at bounding box center [391, 273] width 299 height 9
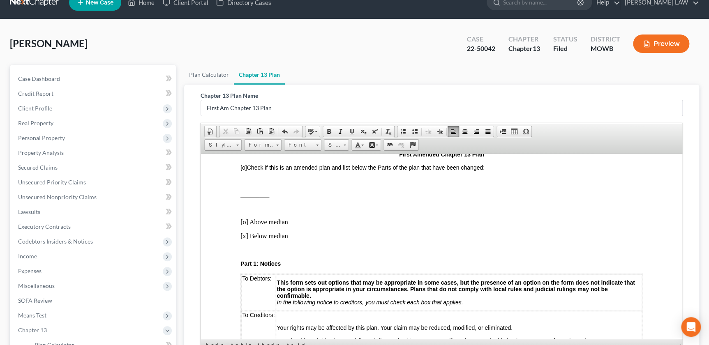
scroll to position [46, 0]
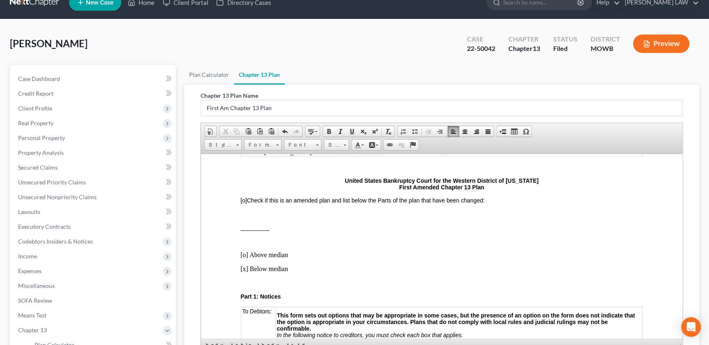
click at [246, 213] on p at bounding box center [442, 213] width 402 height 7
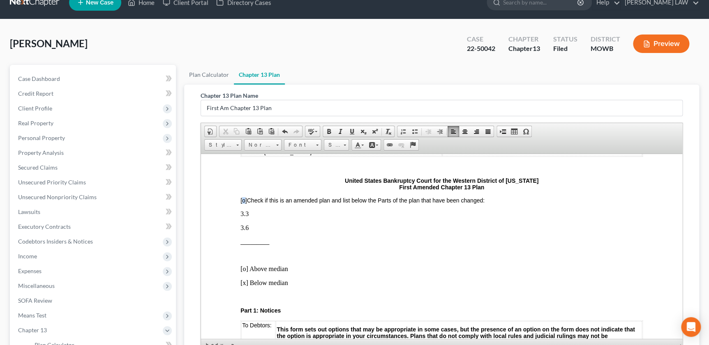
click at [246, 201] on span "[o]" at bounding box center [244, 200] width 7 height 7
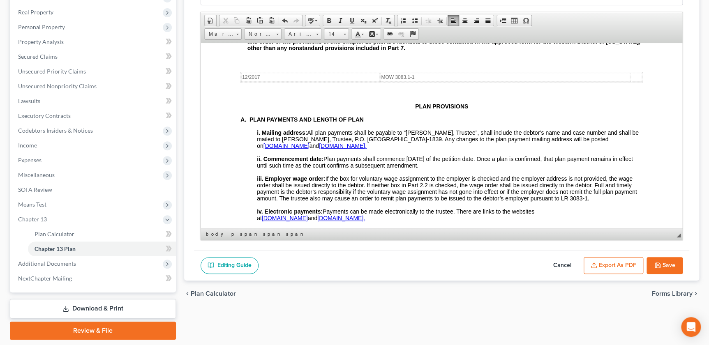
scroll to position [129, 0]
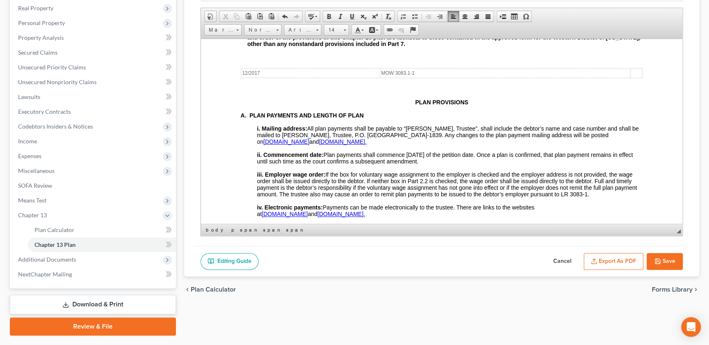
click at [600, 263] on button "Export as PDF" at bounding box center [614, 261] width 60 height 17
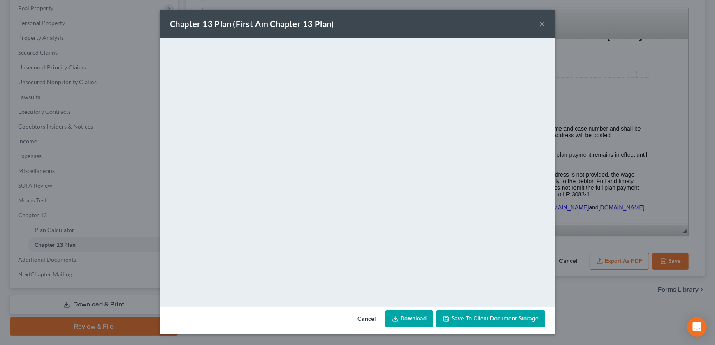
click at [519, 22] on div "Chapter 13 Plan (First Am Chapter 13 Plan) ×" at bounding box center [357, 24] width 395 height 28
click at [540, 25] on button "×" at bounding box center [542, 24] width 6 height 10
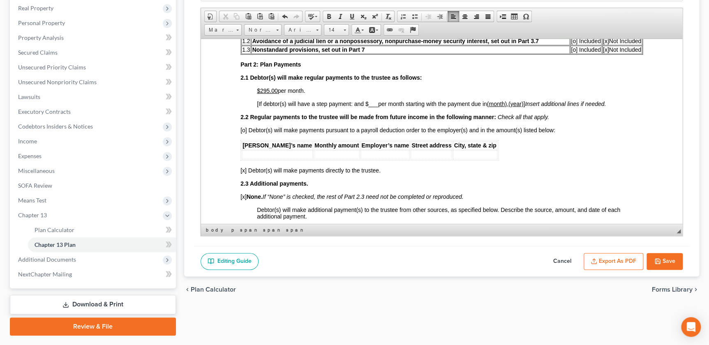
scroll to position [0, 0]
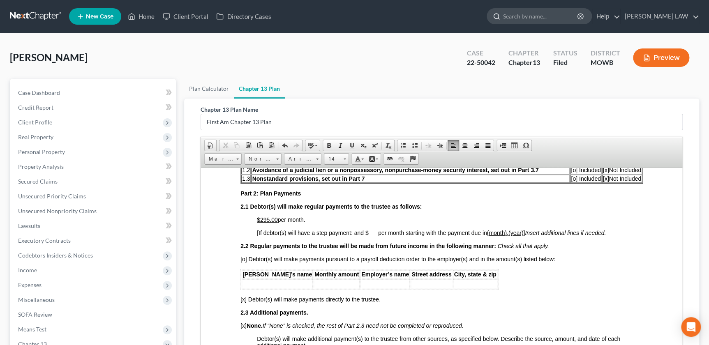
click at [540, 16] on input "search" at bounding box center [540, 16] width 75 height 15
type input "foster"
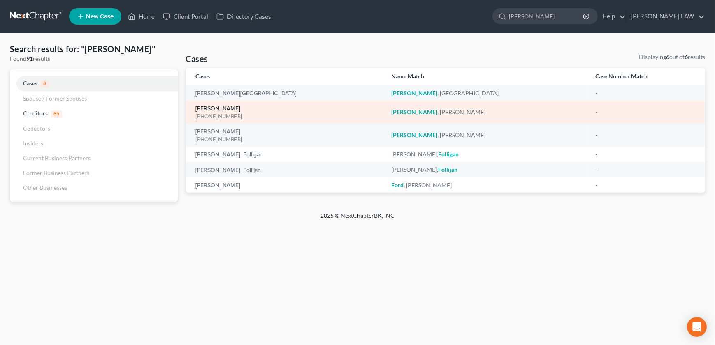
click at [223, 109] on link "Foster, Courtney" at bounding box center [218, 109] width 45 height 6
select select "0"
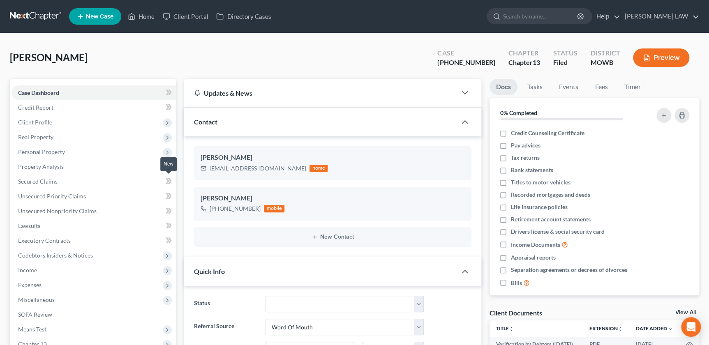
scroll to position [109, 0]
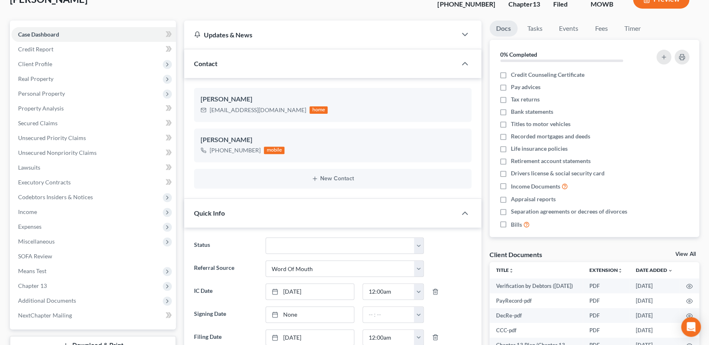
scroll to position [60, 0]
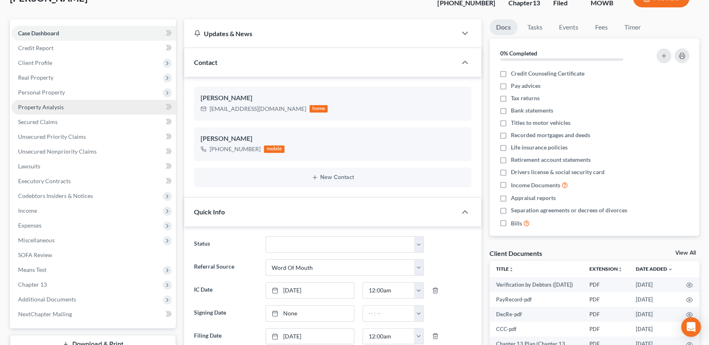
drag, startPoint x: 49, startPoint y: 93, endPoint x: 51, endPoint y: 101, distance: 7.5
click at [49, 93] on span "Personal Property" at bounding box center [41, 92] width 47 height 7
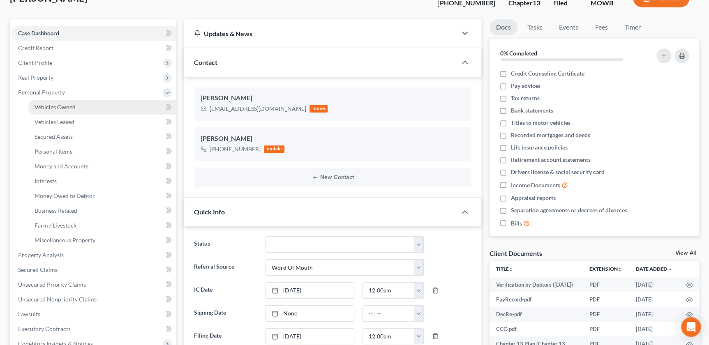
click at [53, 106] on span "Vehicles Owned" at bounding box center [55, 107] width 41 height 7
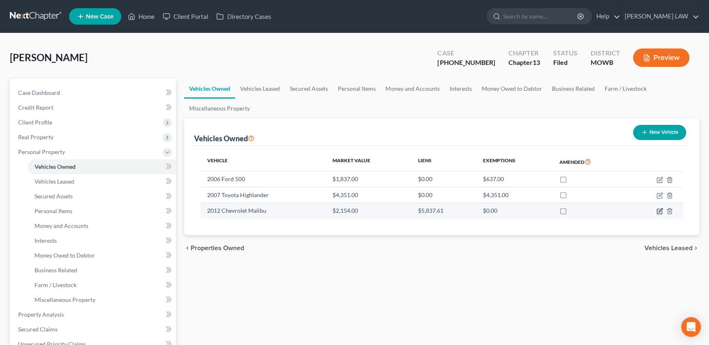
click at [660, 214] on icon "button" at bounding box center [659, 211] width 5 height 5
select select "0"
select select "14"
select select "4"
select select "0"
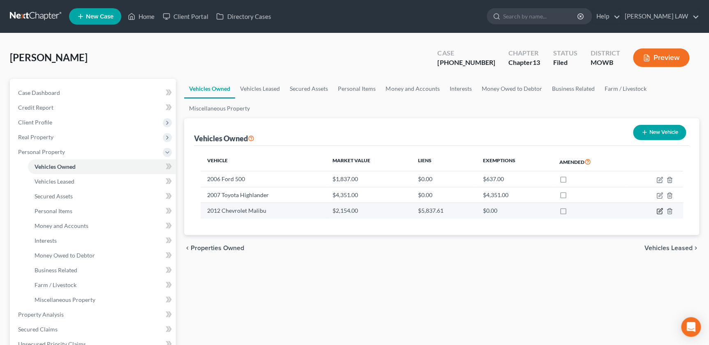
select select "17"
select select "0"
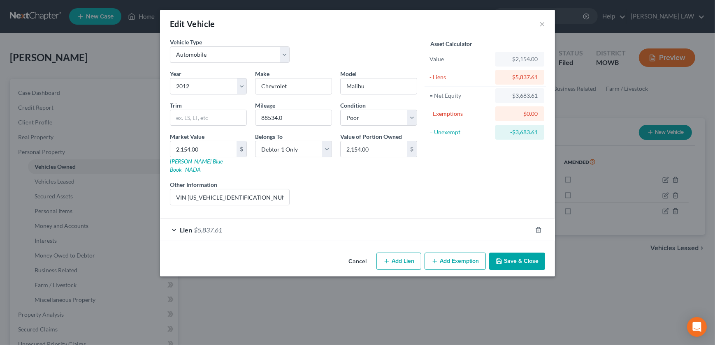
click at [441, 230] on div "Lien $5,837.61" at bounding box center [346, 230] width 372 height 22
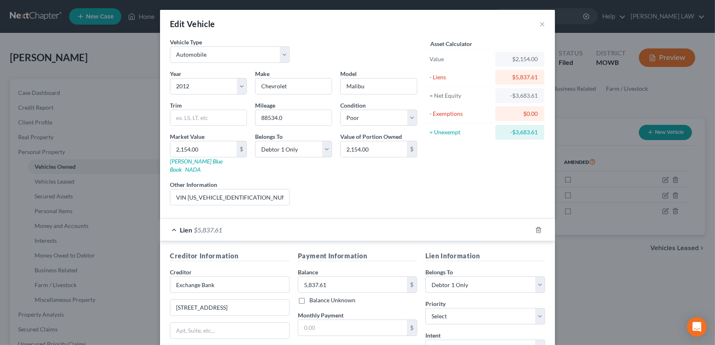
click at [487, 189] on div "Asset Calculator Value $2,154.00 - Liens $5,837.61 = Net Equity -$3,683.61 - Ex…" at bounding box center [485, 125] width 128 height 174
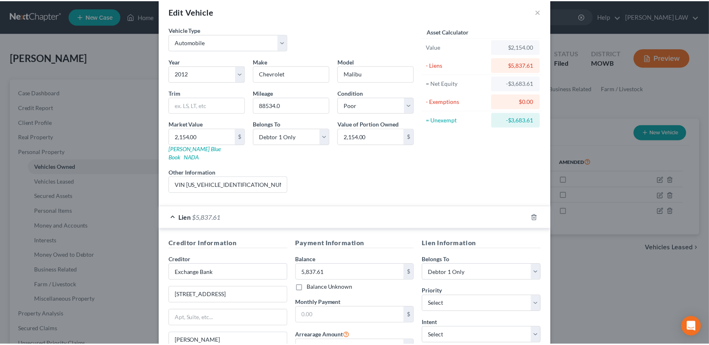
scroll to position [5, 0]
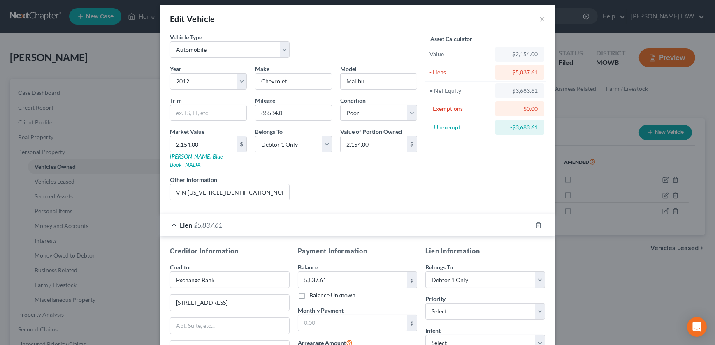
click at [535, 16] on div "Edit Vehicle ×" at bounding box center [357, 19] width 395 height 28
click at [537, 33] on div "Asset Calculator" at bounding box center [484, 39] width 121 height 12
click at [538, 11] on div "Edit Vehicle ×" at bounding box center [357, 19] width 395 height 28
click at [539, 14] on button "×" at bounding box center [542, 19] width 6 height 10
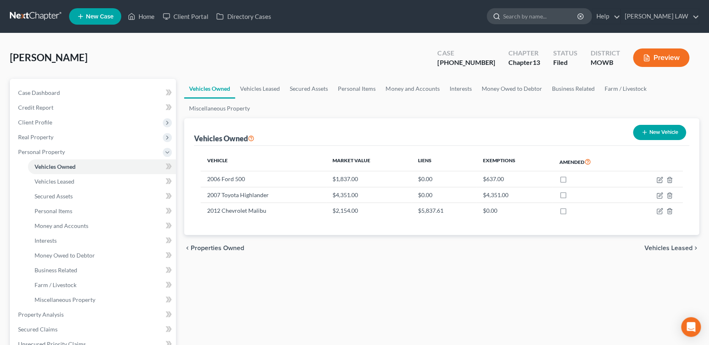
click at [547, 24] on div at bounding box center [539, 16] width 105 height 16
click at [547, 16] on input "search" at bounding box center [540, 16] width 75 height 15
type input "dick"
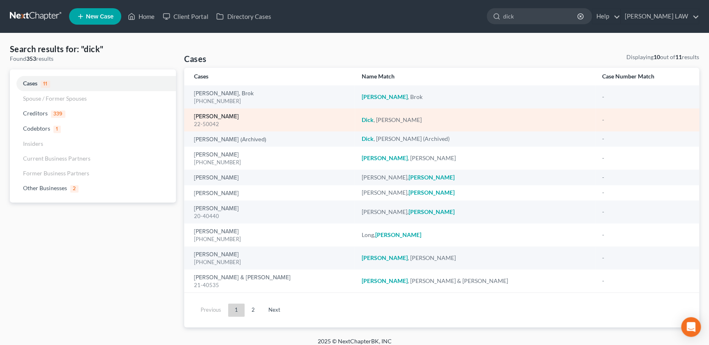
click at [215, 115] on link "Dick, Lynn" at bounding box center [216, 117] width 45 height 6
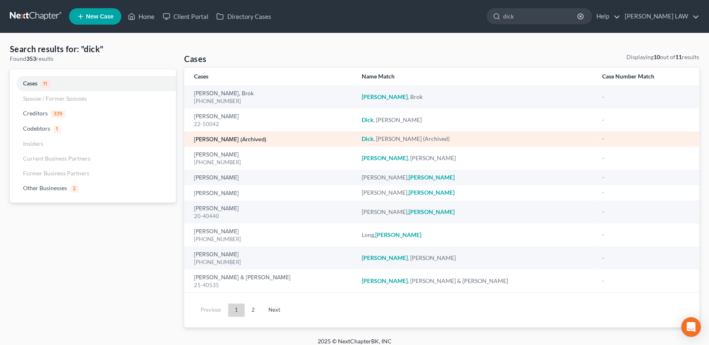
select select "2"
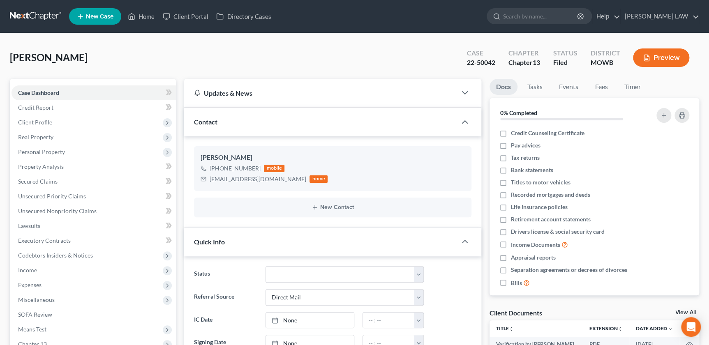
scroll to position [384, 0]
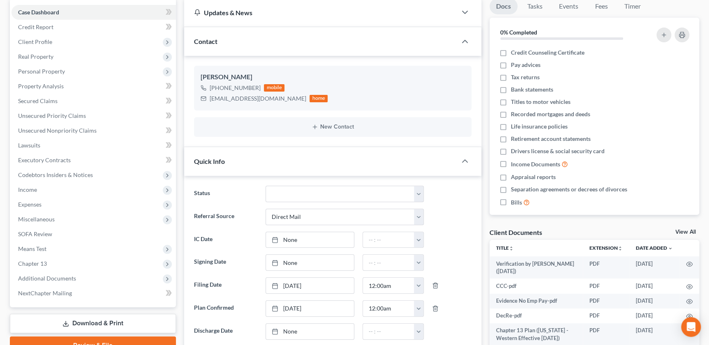
scroll to position [164, 0]
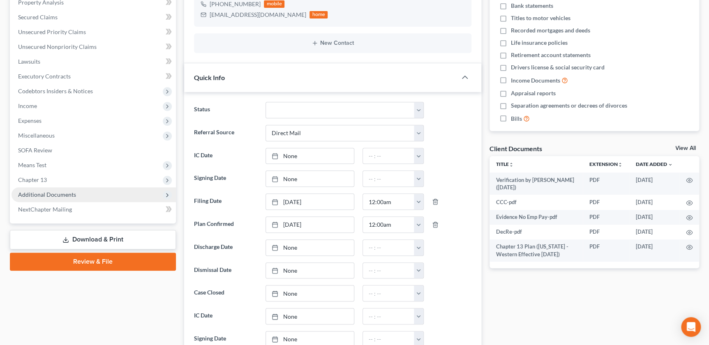
click at [72, 196] on span "Additional Documents" at bounding box center [47, 194] width 58 height 7
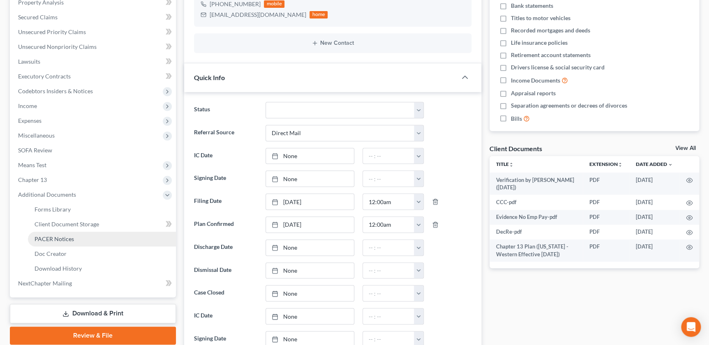
click at [72, 236] on span "PACER Notices" at bounding box center [54, 239] width 39 height 7
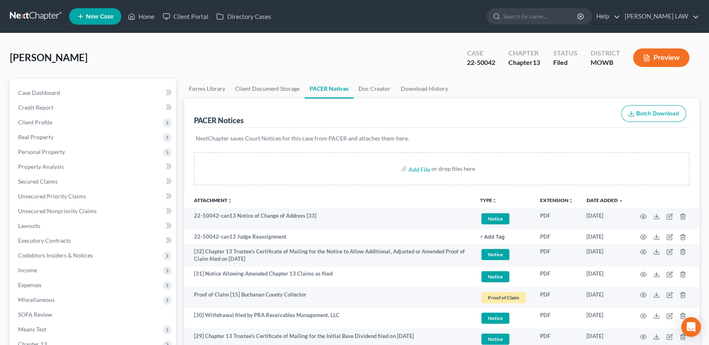
click at [495, 200] on icon "unfold_more" at bounding box center [494, 201] width 5 height 5
click at [511, 264] on link "Proof of Claim" at bounding box center [504, 262] width 49 height 14
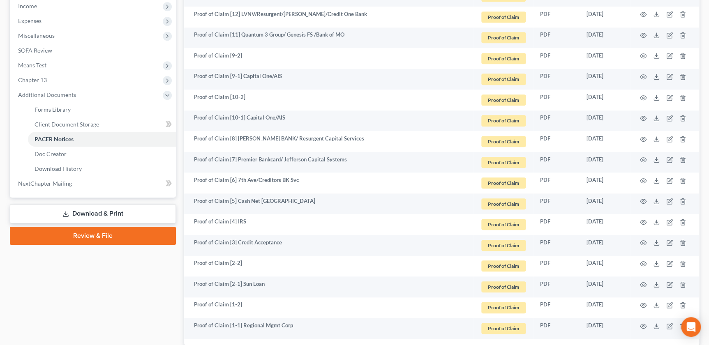
scroll to position [269, 0]
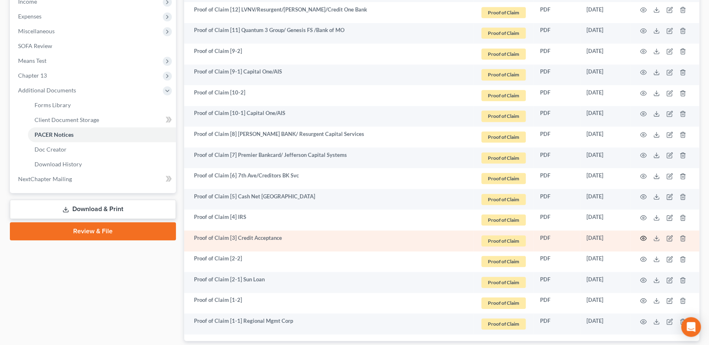
click at [645, 238] on icon "button" at bounding box center [643, 238] width 7 height 7
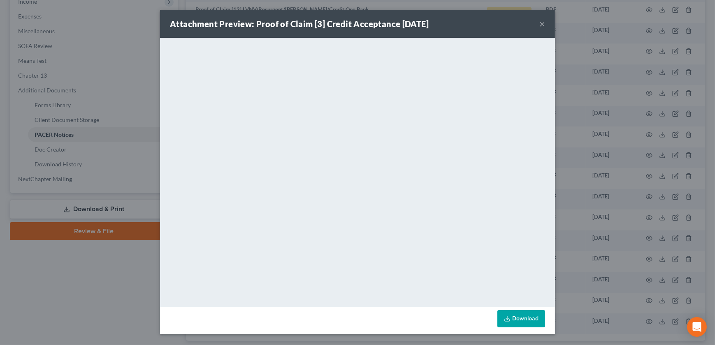
click at [537, 23] on div "Attachment Preview: Proof of Claim [3] Credit Acceptance 02/28/2022 ×" at bounding box center [357, 24] width 395 height 28
click at [541, 21] on button "×" at bounding box center [542, 24] width 6 height 10
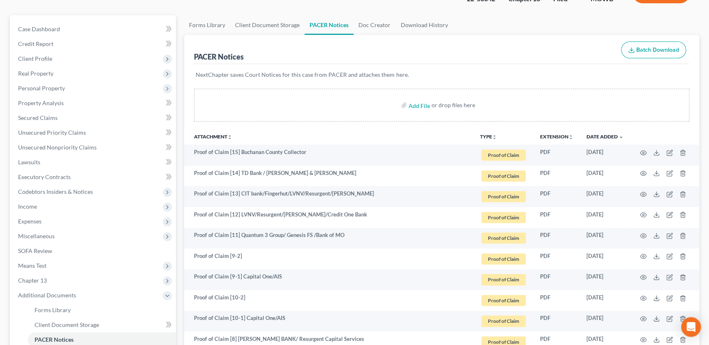
scroll to position [0, 0]
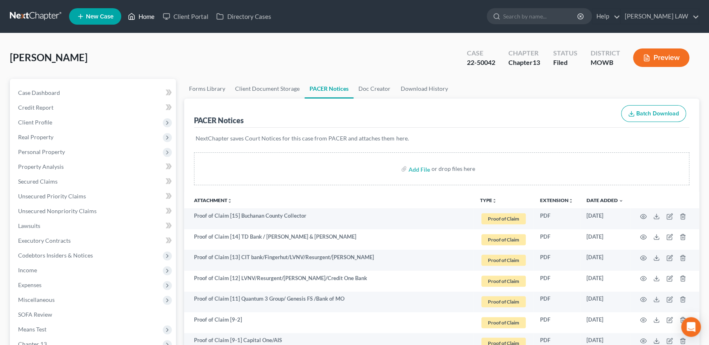
click at [148, 17] on link "Home" at bounding box center [141, 16] width 35 height 15
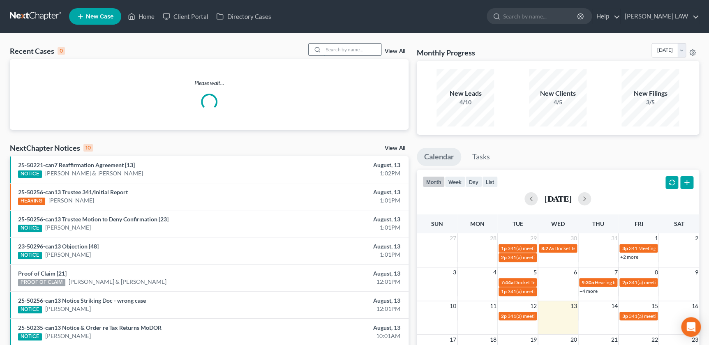
click at [350, 49] on input "search" at bounding box center [353, 50] width 58 height 12
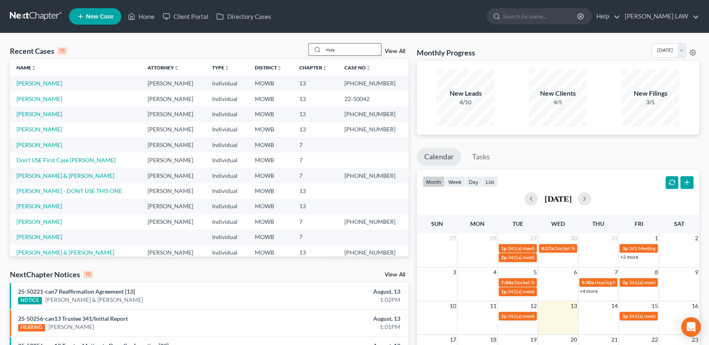
type input "may"
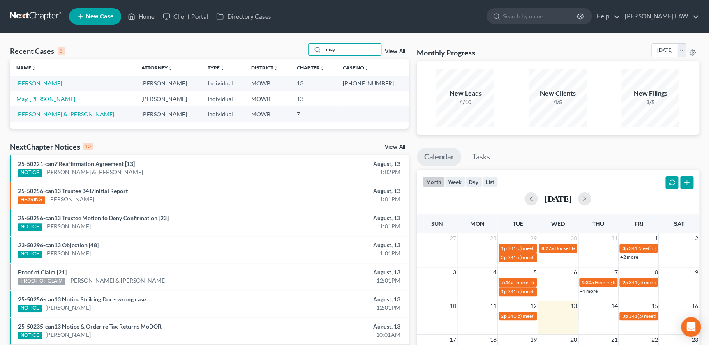
click at [27, 88] on td "[PERSON_NAME]" at bounding box center [72, 83] width 125 height 15
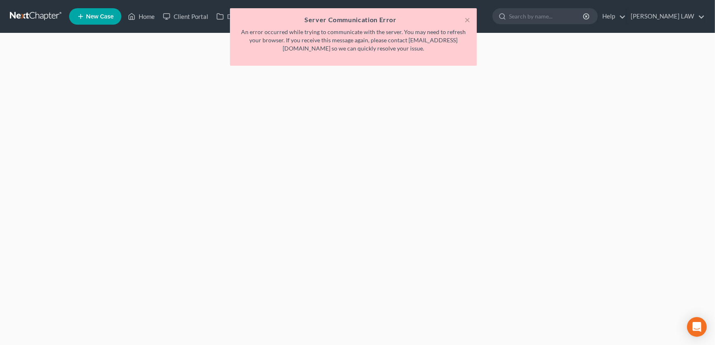
click at [561, 13] on div "× Server Communication Error An error occurred while trying to communicate with…" at bounding box center [353, 39] width 715 height 62
click at [467, 22] on button "×" at bounding box center [467, 20] width 6 height 10
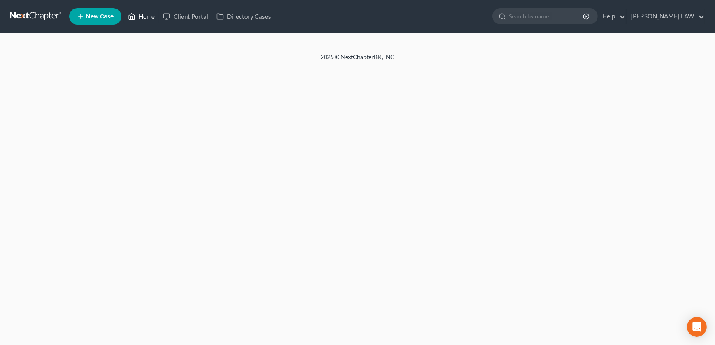
click at [143, 19] on link "Home" at bounding box center [141, 16] width 35 height 15
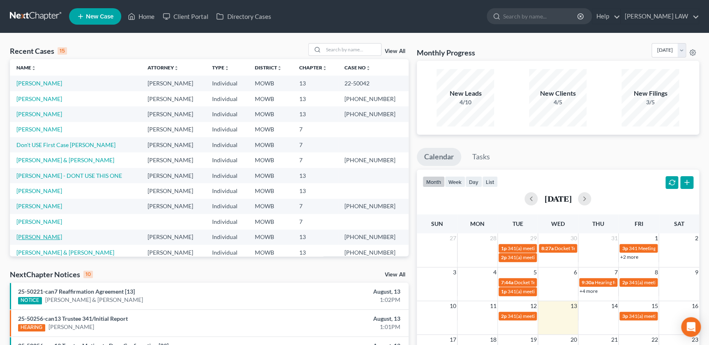
click at [26, 237] on link "[PERSON_NAME]" at bounding box center [39, 237] width 46 height 7
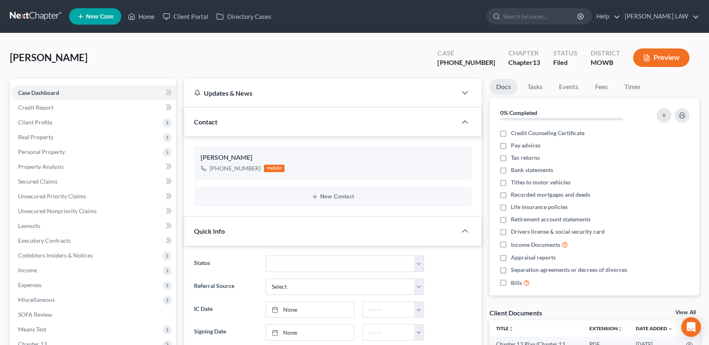
scroll to position [66, 0]
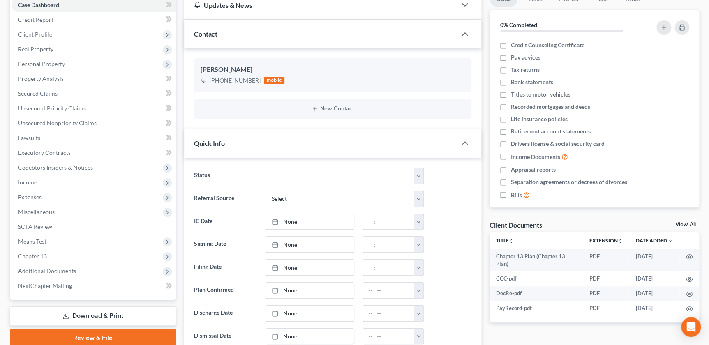
scroll to position [90, 0]
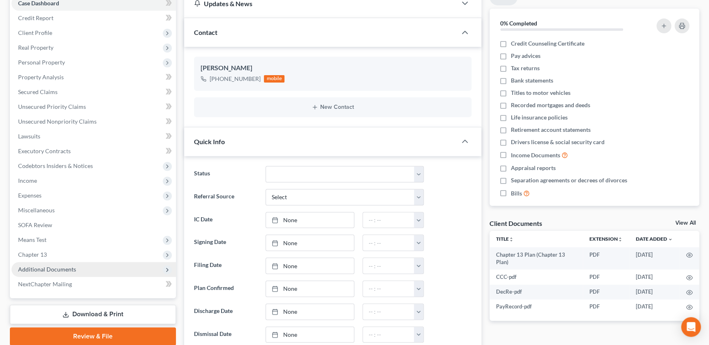
click at [69, 269] on span "Additional Documents" at bounding box center [47, 269] width 58 height 7
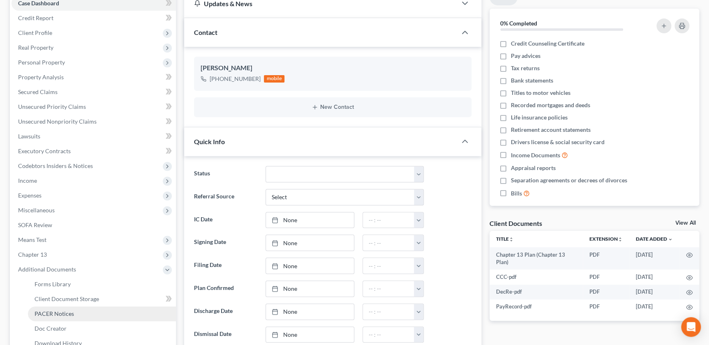
click at [67, 318] on link "PACER Notices" at bounding box center [102, 314] width 148 height 15
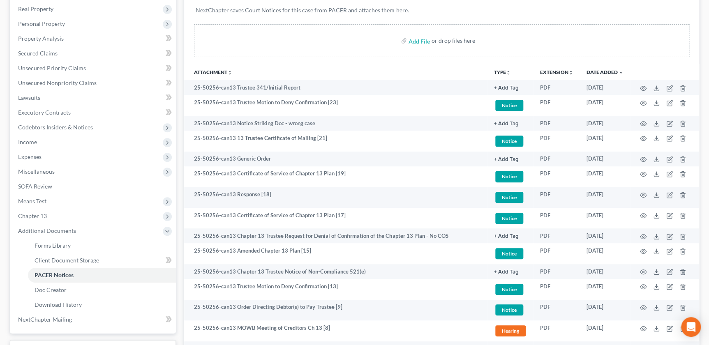
scroll to position [140, 0]
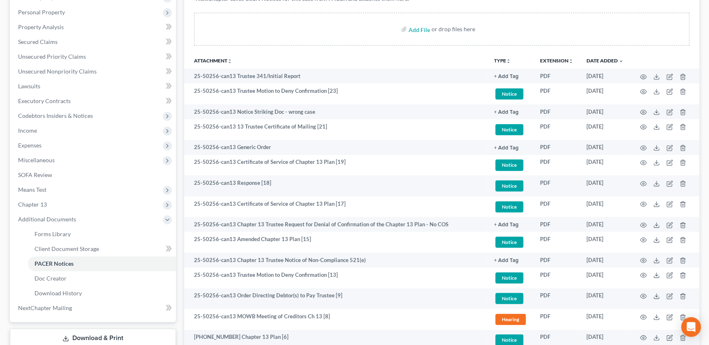
click at [509, 59] on icon "unfold_more" at bounding box center [508, 61] width 5 height 5
click at [520, 121] on link "Proof of Claim" at bounding box center [518, 122] width 49 height 14
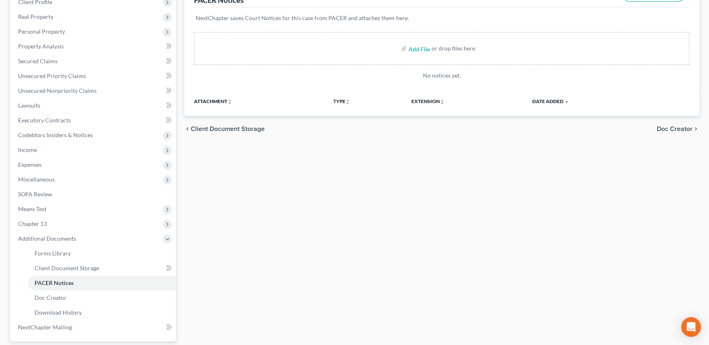
scroll to position [123, 0]
